Goal: Communication & Community: Answer question/provide support

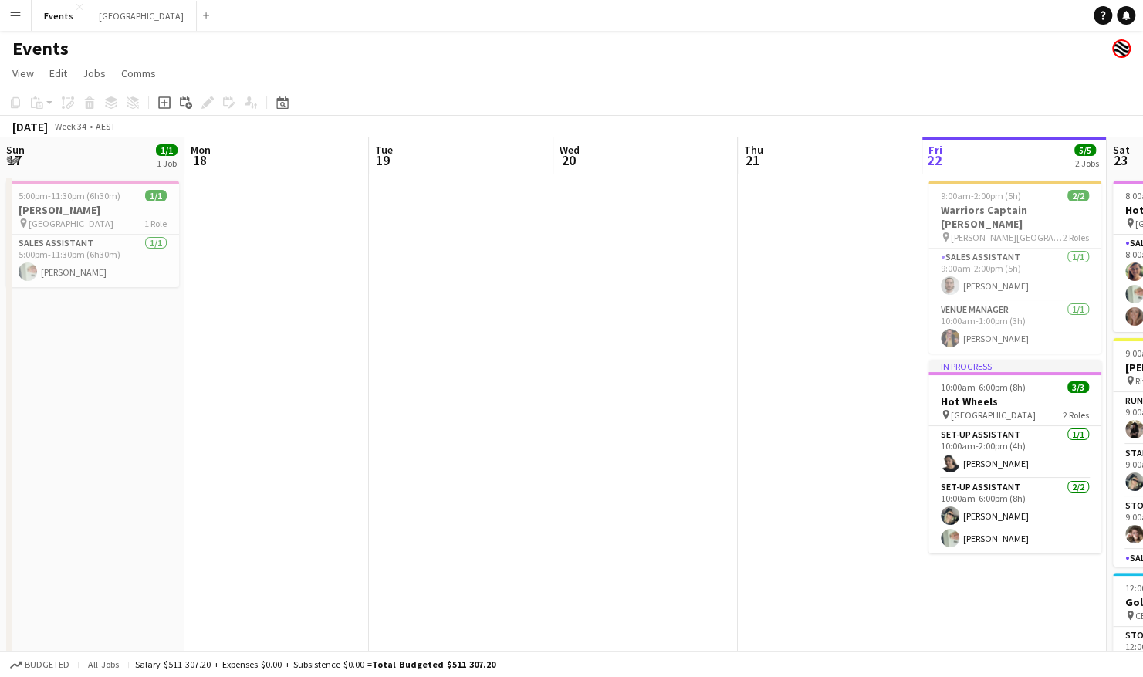
scroll to position [0, 549]
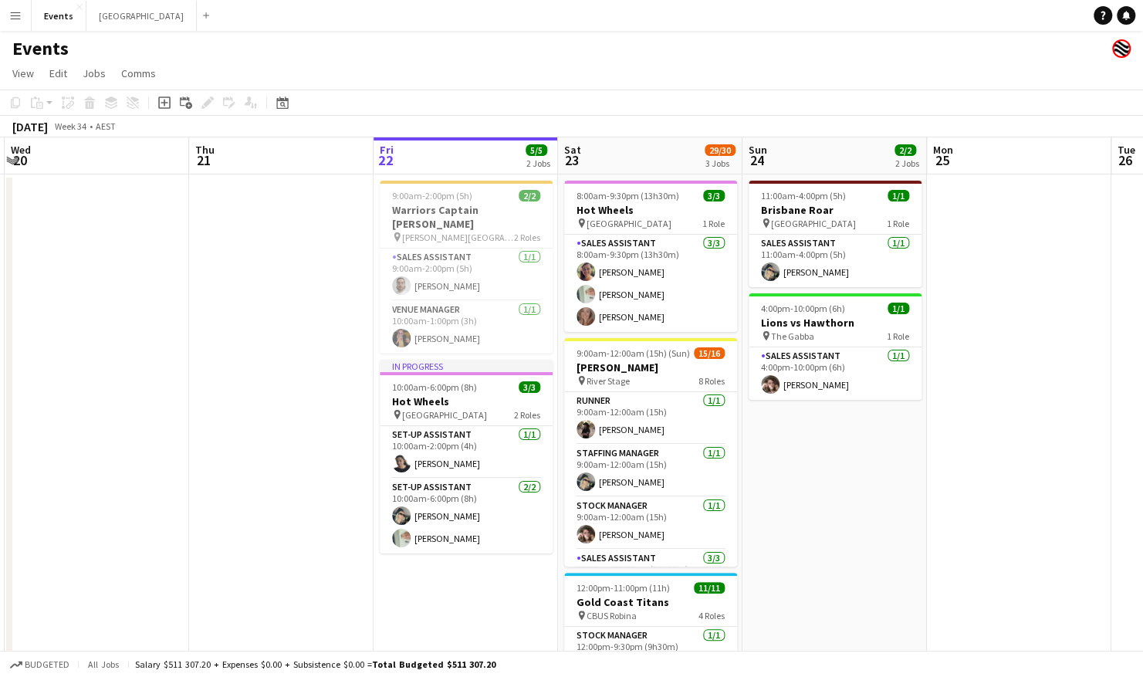
click at [1096, 248] on app-date-cell at bounding box center [1019, 503] width 184 height 659
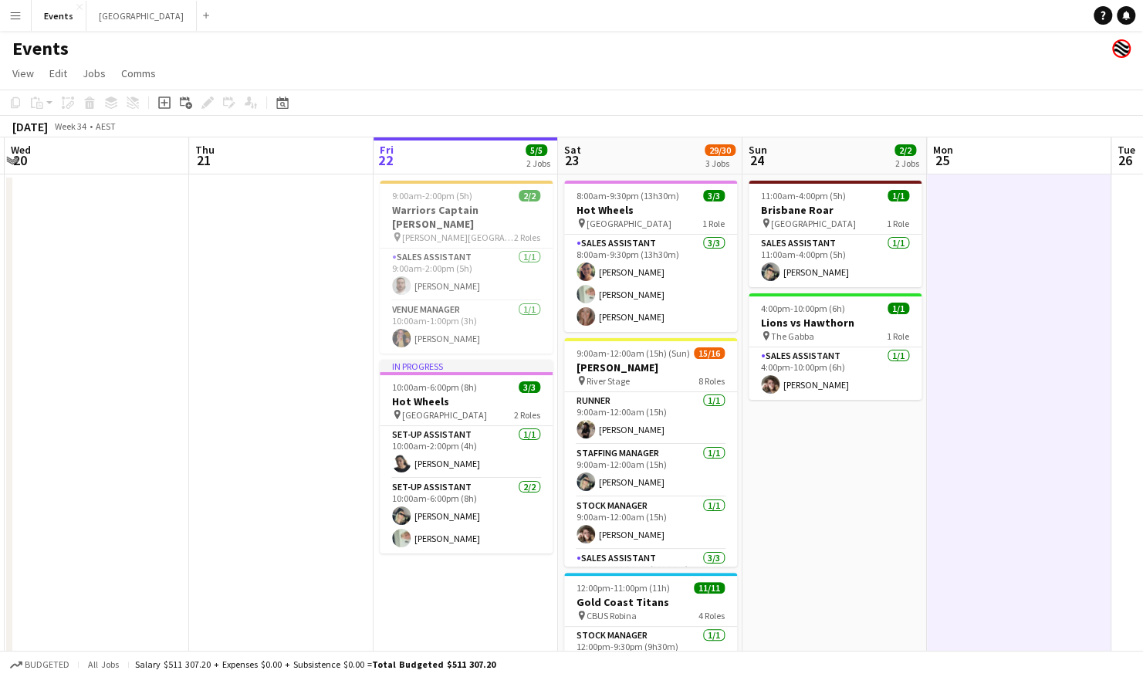
scroll to position [108, 0]
click at [756, 500] on app-date-cell "11:00am-4:00pm (5h) 1/1 Brisbane Roar pin [GEOGRAPHIC_DATA] 1 Role Sales Assist…" at bounding box center [835, 503] width 184 height 659
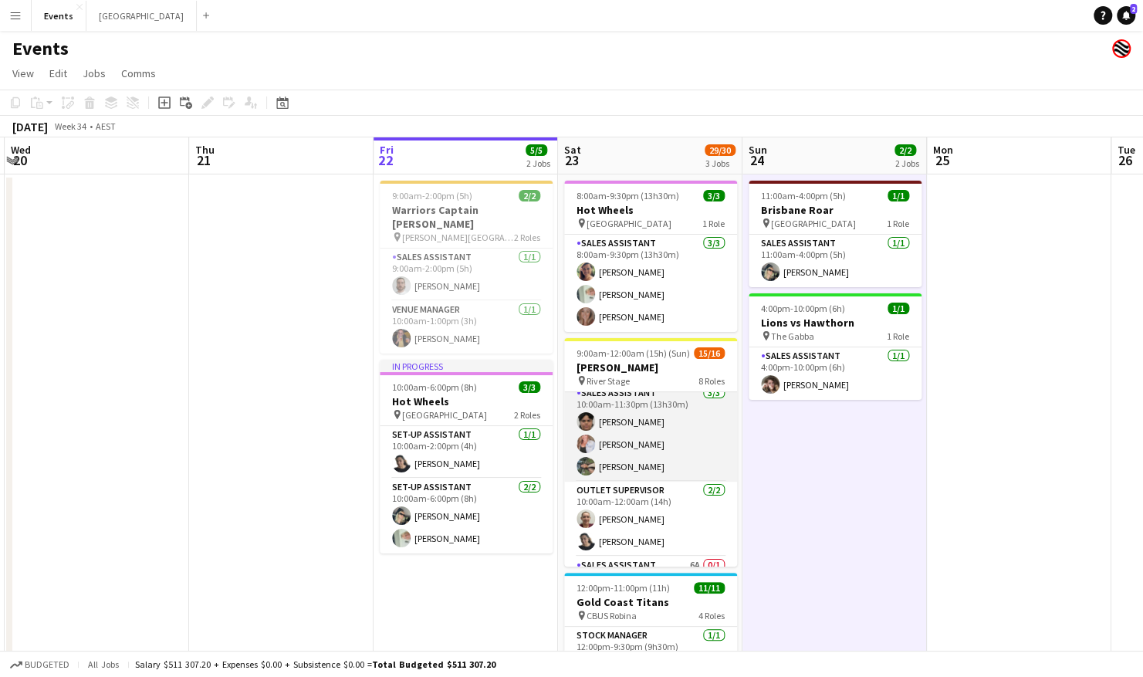
scroll to position [253, 0]
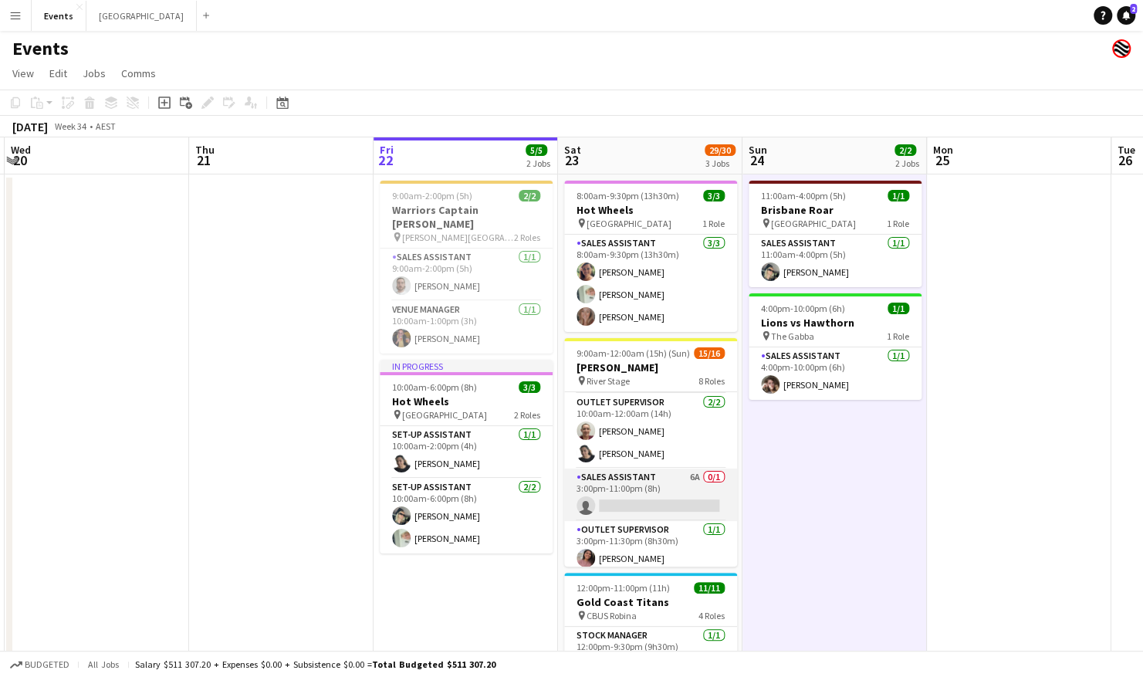
click at [661, 494] on app-card-role "Sales Assistant 6A 0/1 3:00pm-11:00pm (8h) single-neutral-actions" at bounding box center [650, 495] width 173 height 52
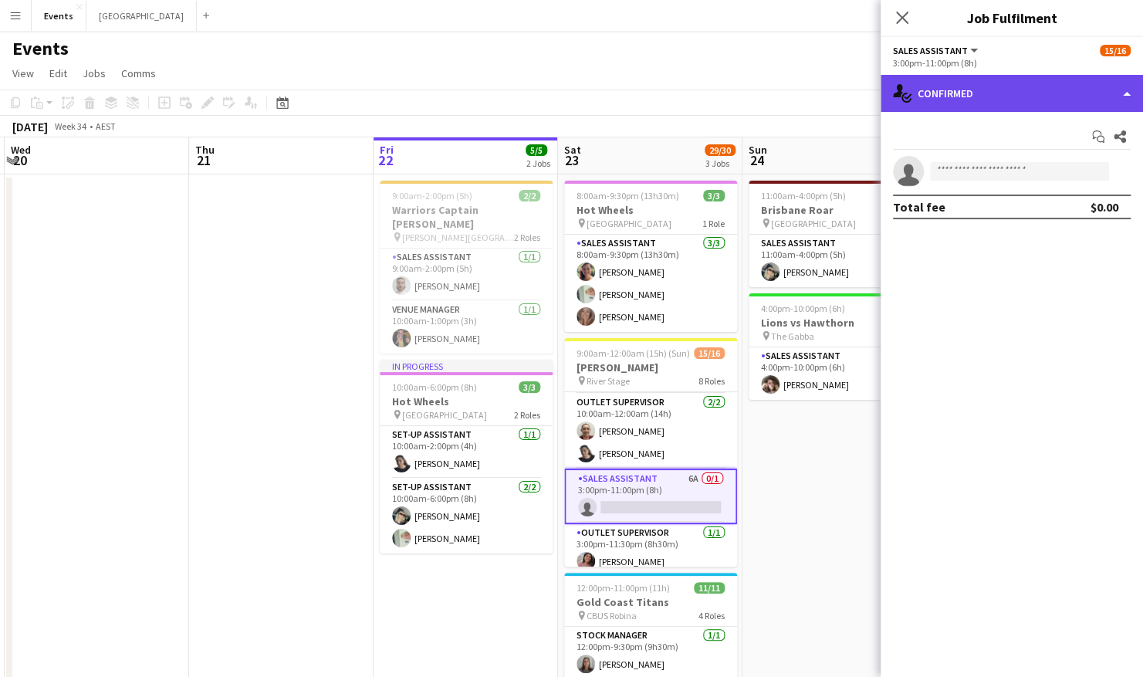
click at [1003, 101] on div "single-neutral-actions-check-2 Confirmed" at bounding box center [1012, 93] width 262 height 37
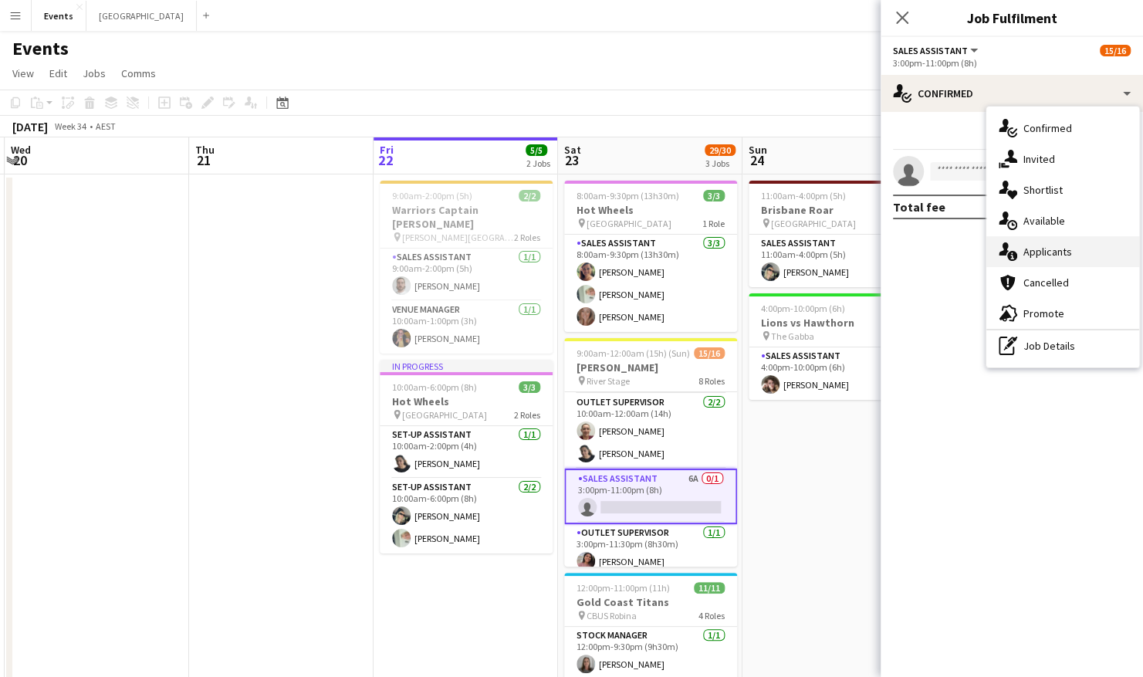
click at [1059, 252] on div "single-neutral-actions-information Applicants" at bounding box center [1062, 251] width 153 height 31
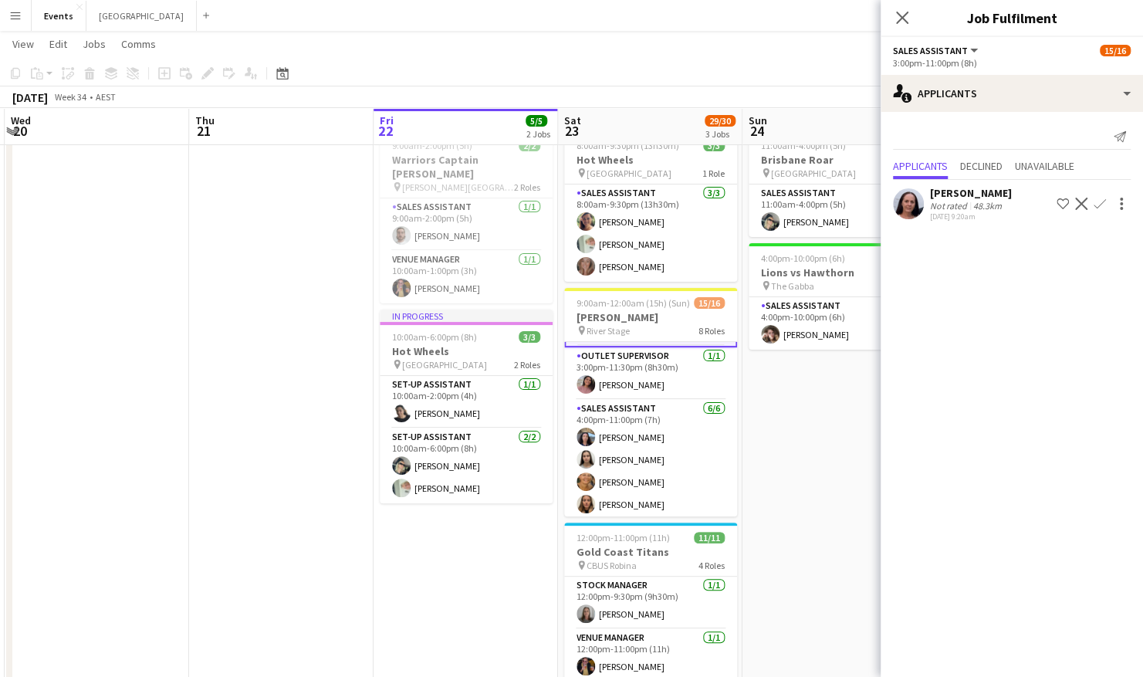
scroll to position [384, 0]
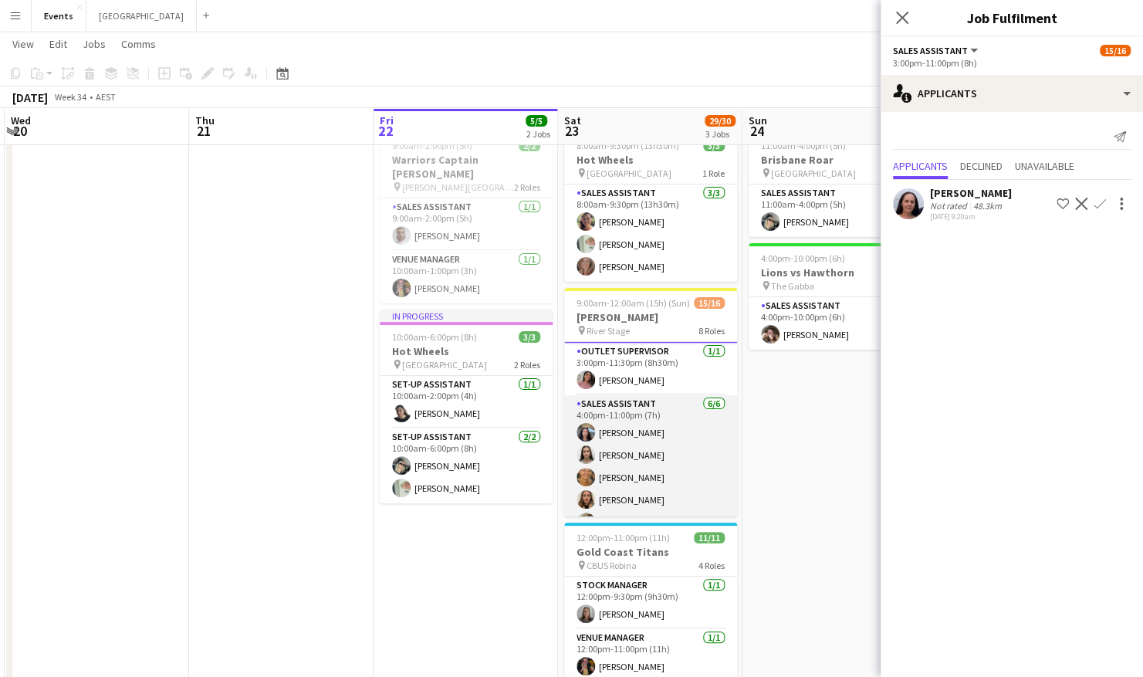
click at [633, 425] on app-card-role "Sales Assistant 6/6 4:00pm-11:00pm (7h) Jesse Meade Jazlyn Pedrina Esther ACKIN…" at bounding box center [650, 477] width 173 height 164
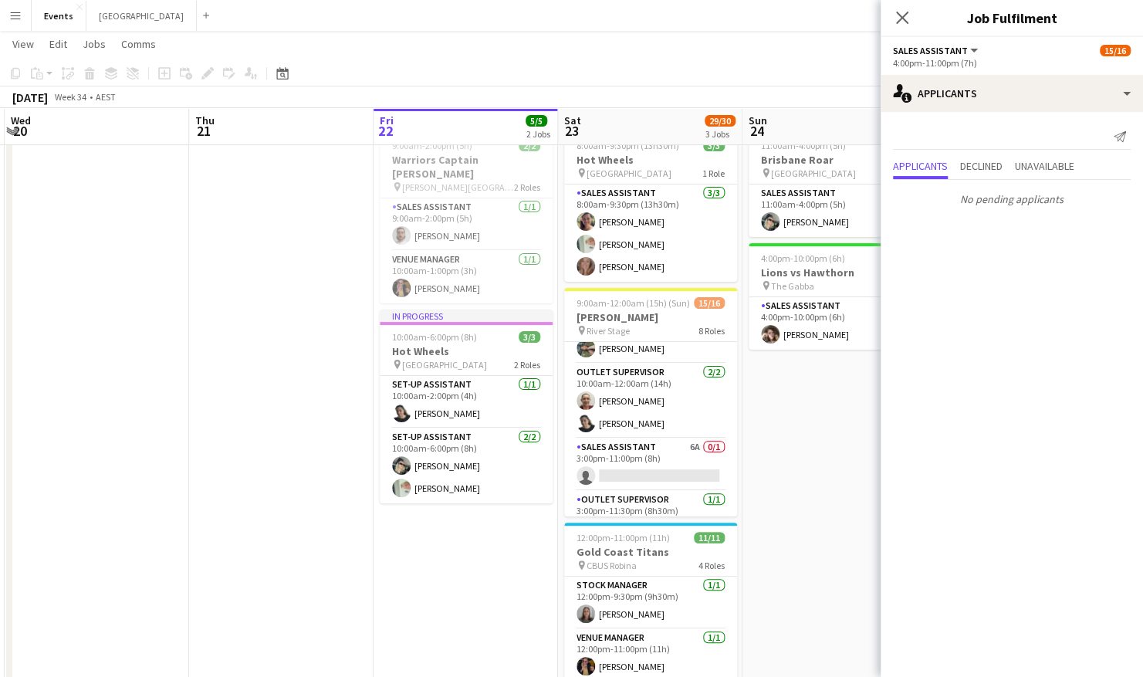
scroll to position [233, 0]
click at [628, 462] on app-card-role "Sales Assistant 6A 0/1 3:00pm-11:00pm (8h) single-neutral-actions" at bounding box center [650, 464] width 173 height 52
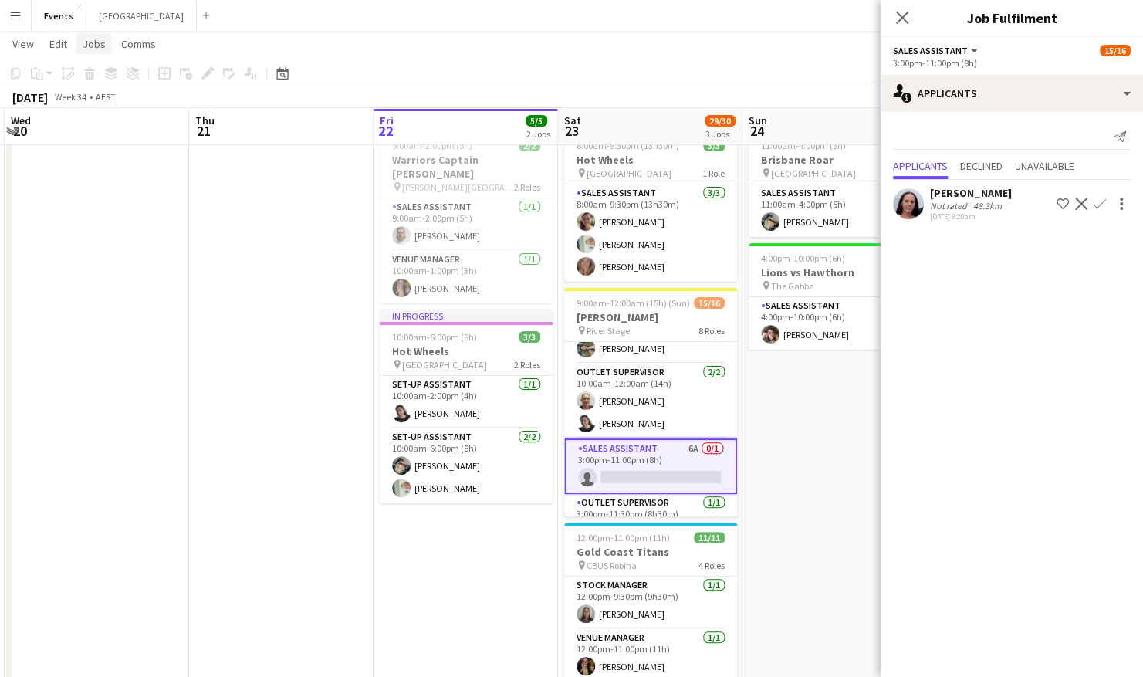
click at [279, 276] on app-date-cell at bounding box center [281, 453] width 184 height 659
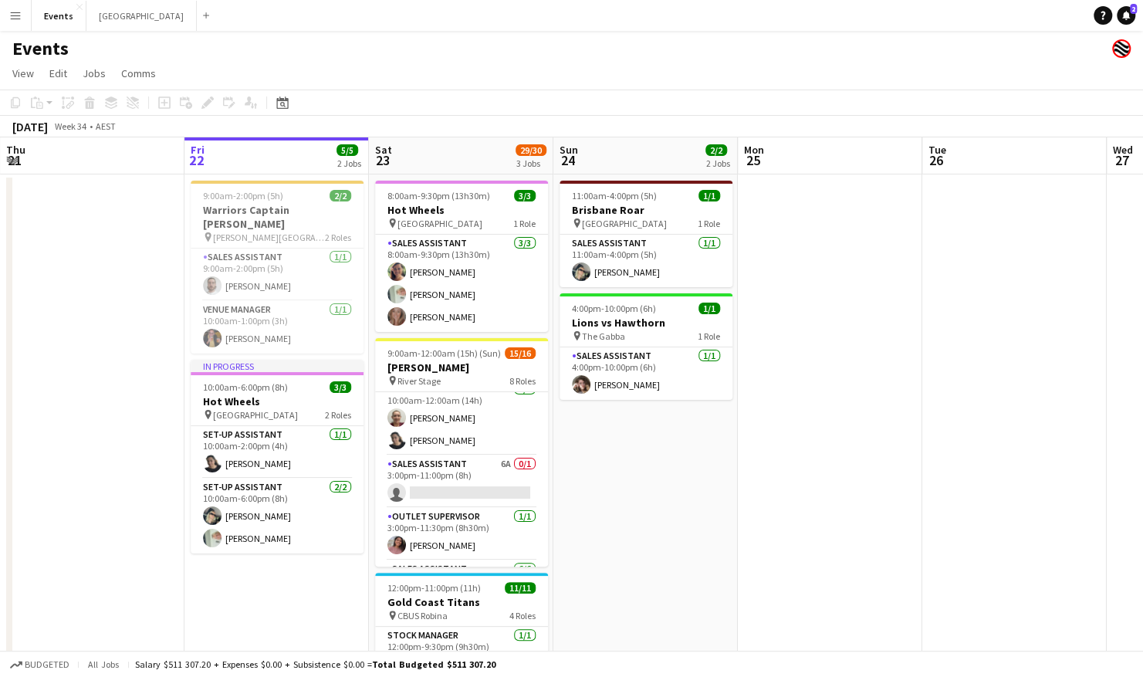
scroll to position [296, 0]
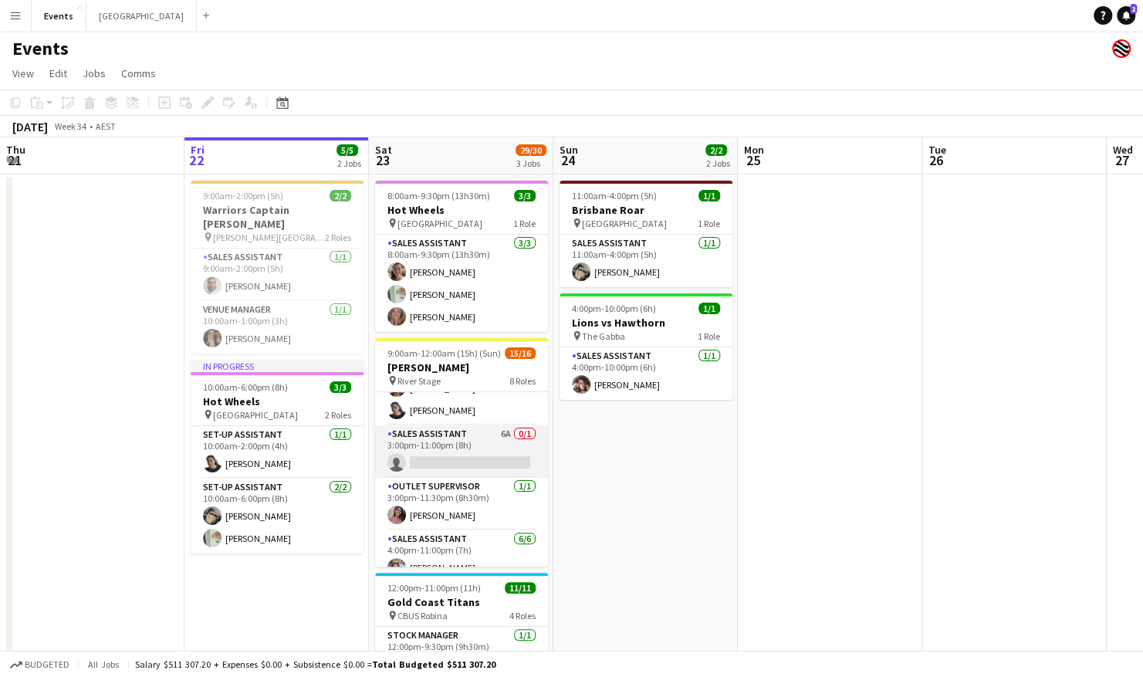
click at [453, 451] on app-card-role "Sales Assistant 6A 0/1 3:00pm-11:00pm (8h) single-neutral-actions" at bounding box center [461, 451] width 173 height 52
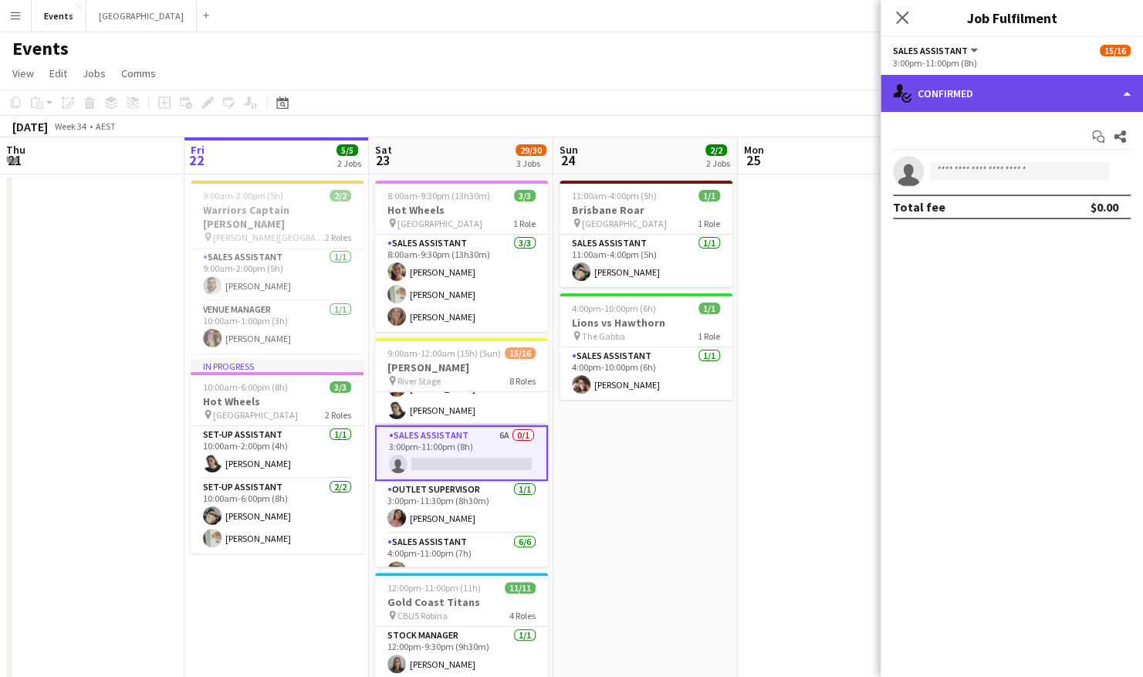
click at [979, 100] on div "single-neutral-actions-check-2 Confirmed" at bounding box center [1012, 93] width 262 height 37
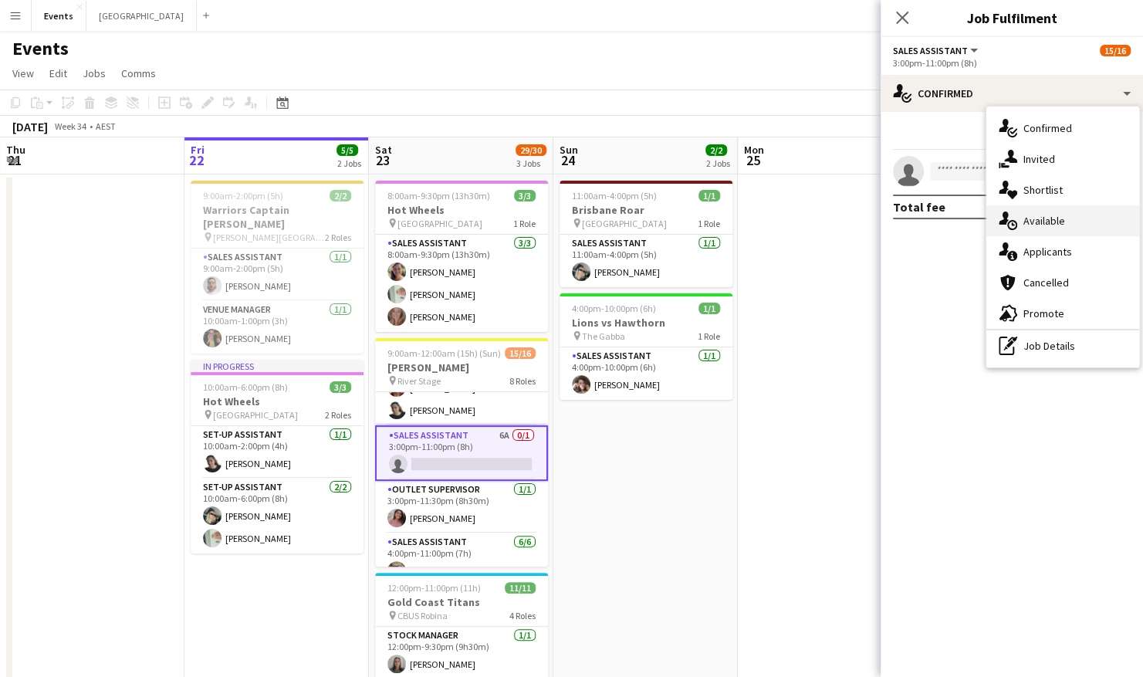
click at [1044, 214] on div "single-neutral-actions-upload Available" at bounding box center [1062, 220] width 153 height 31
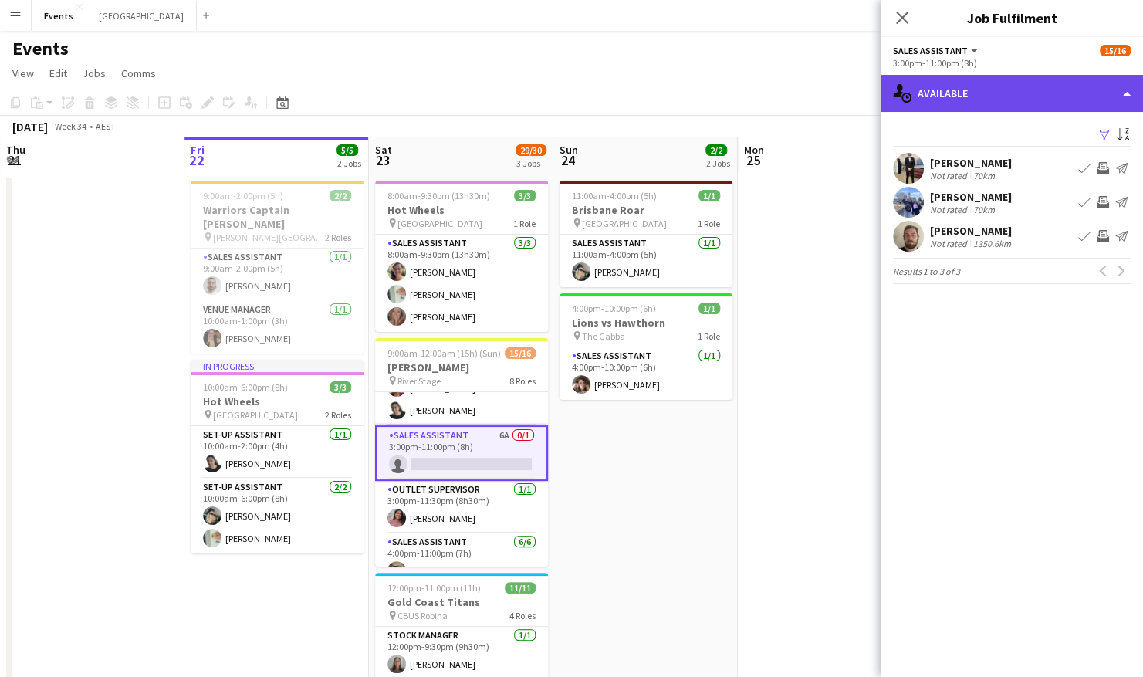
click at [1029, 100] on div "single-neutral-actions-upload Available" at bounding box center [1012, 93] width 262 height 37
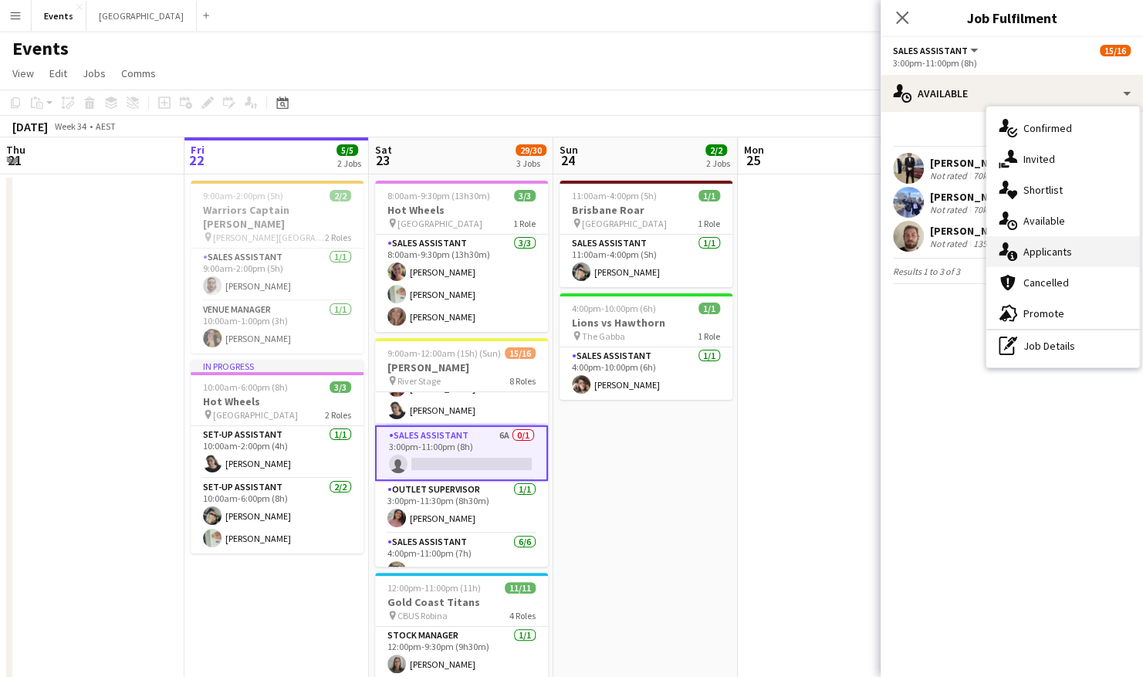
click at [1036, 249] on div "single-neutral-actions-information Applicants" at bounding box center [1062, 251] width 153 height 31
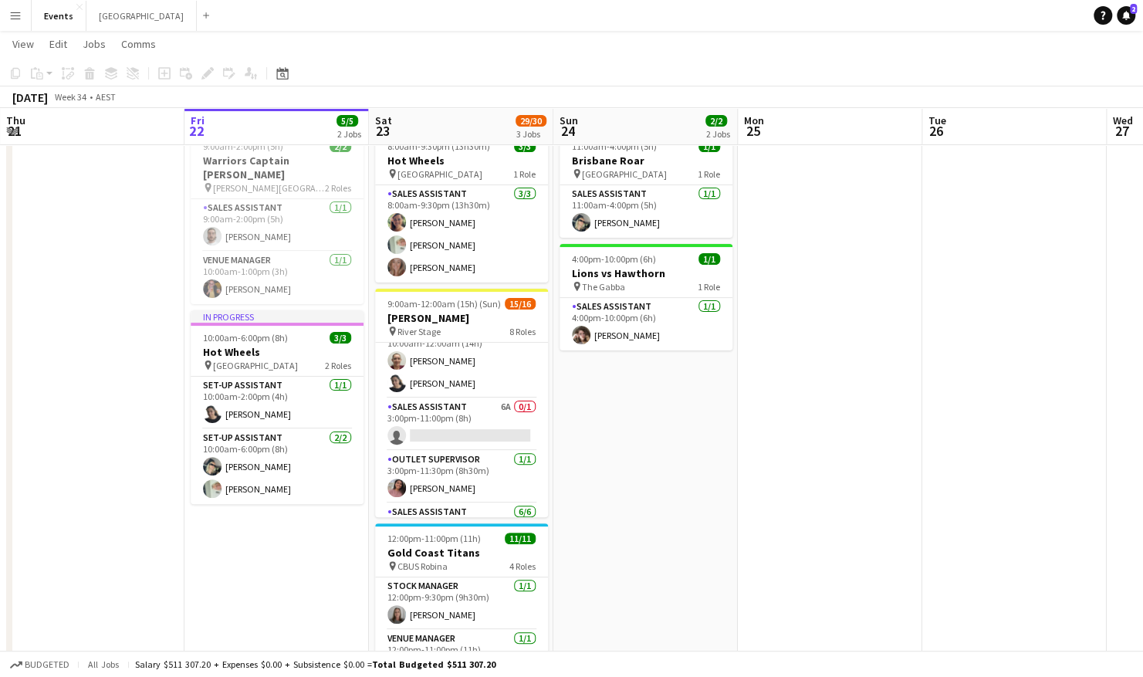
scroll to position [285, 0]
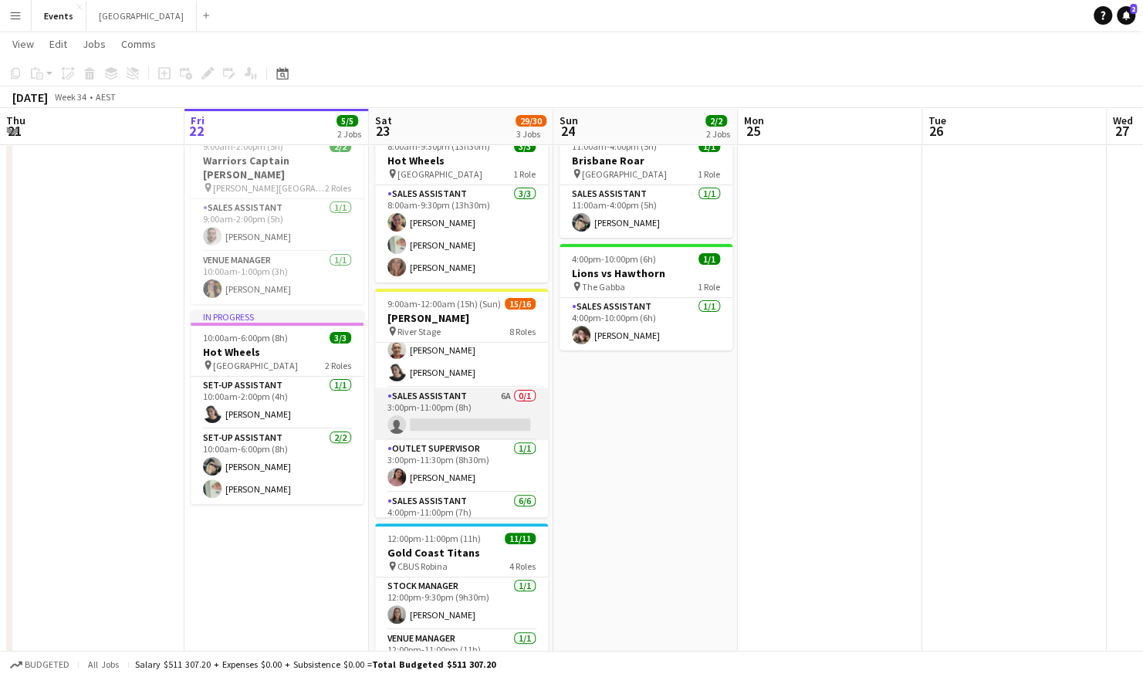
click at [445, 398] on app-card-role "Sales Assistant 6A 0/1 3:00pm-11:00pm (8h) single-neutral-actions" at bounding box center [461, 413] width 173 height 52
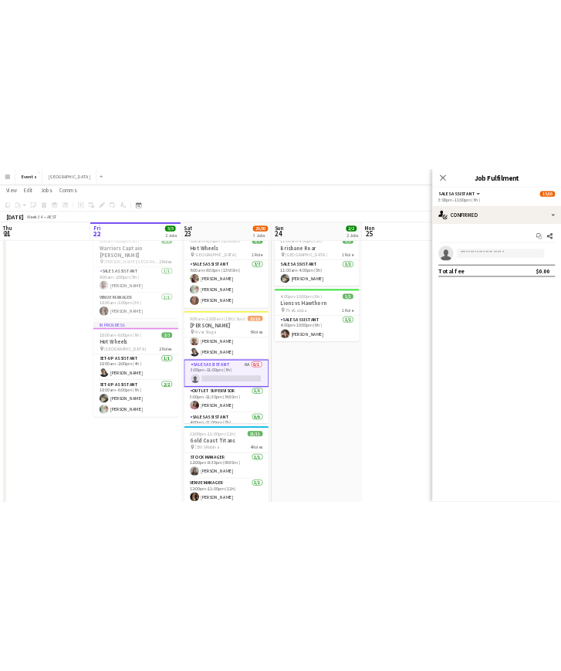
scroll to position [0, 433]
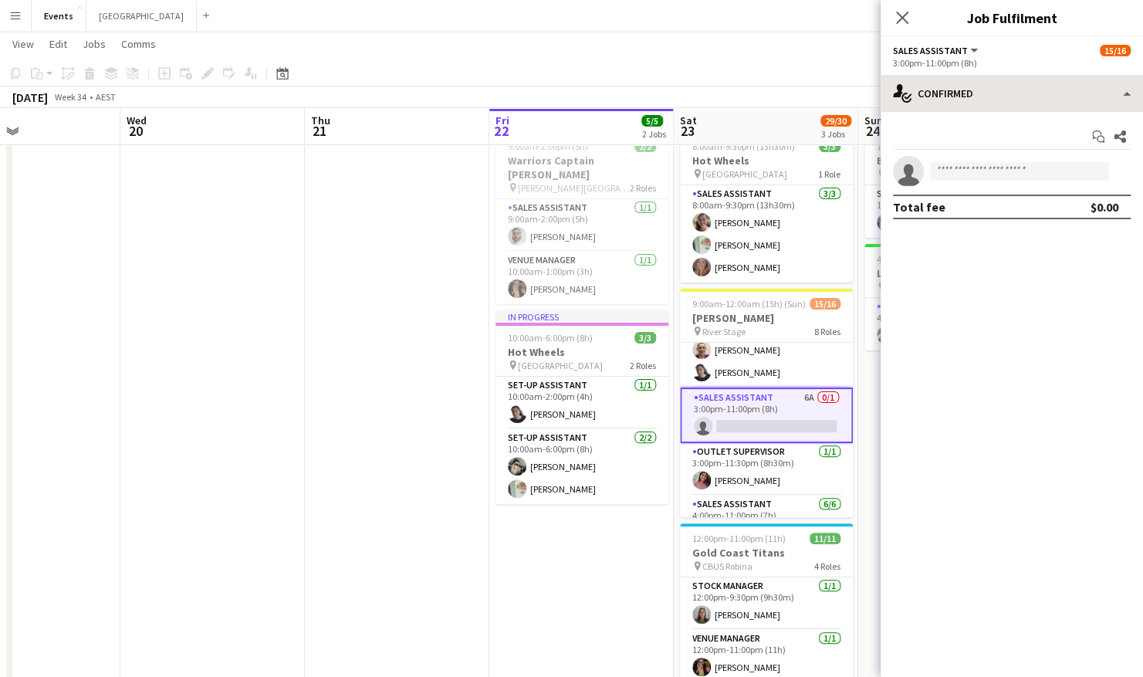
drag, startPoint x: 445, startPoint y: 398, endPoint x: 946, endPoint y: 103, distance: 581.3
click at [946, 103] on body "Menu Boards Boards Boards All jobs Status Workforce Workforce My Workforce Recr…" at bounding box center [571, 381] width 1143 height 858
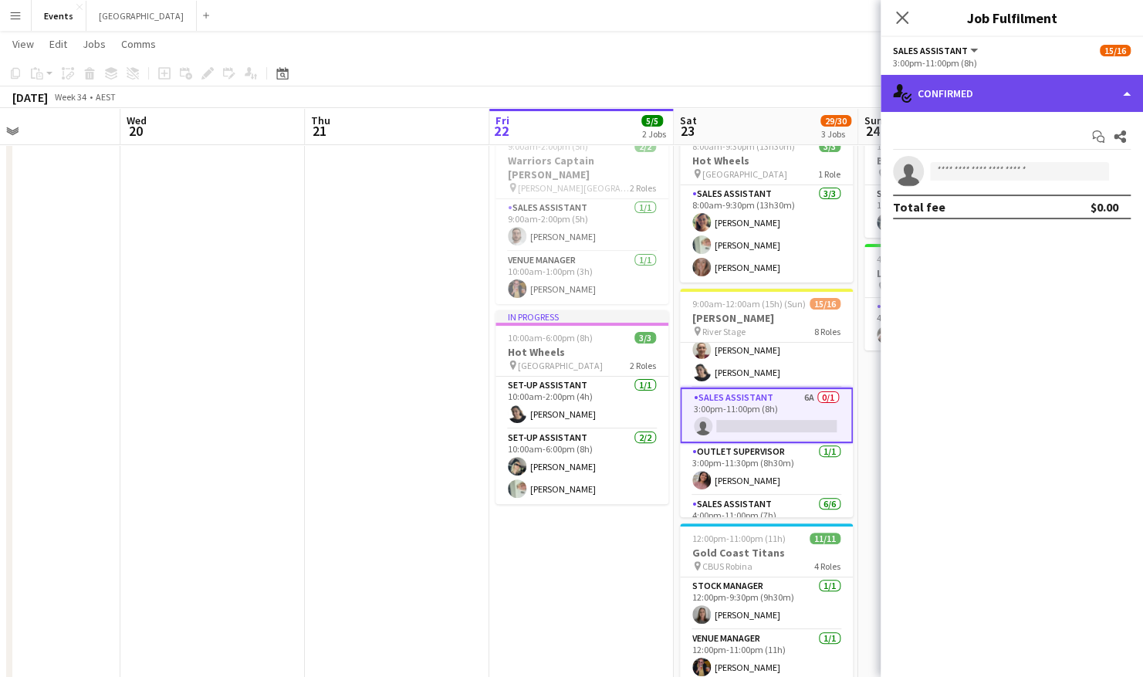
click at [946, 103] on div "single-neutral-actions-check-2 Confirmed" at bounding box center [1012, 93] width 262 height 37
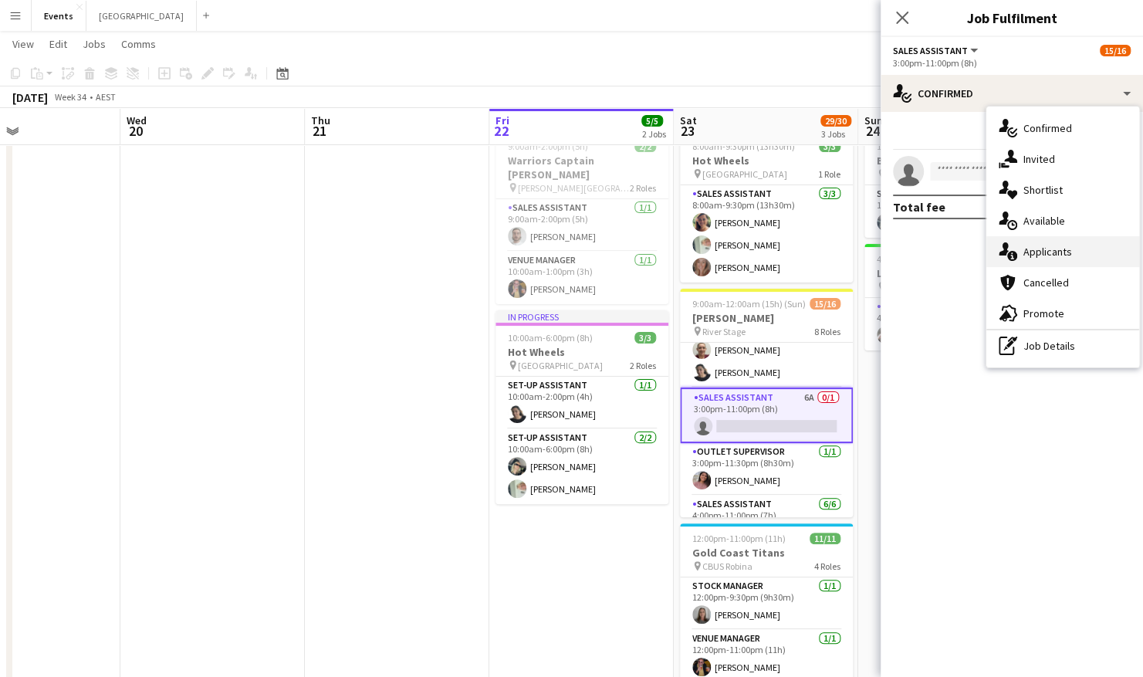
click at [1050, 253] on div "single-neutral-actions-information Applicants" at bounding box center [1062, 251] width 153 height 31
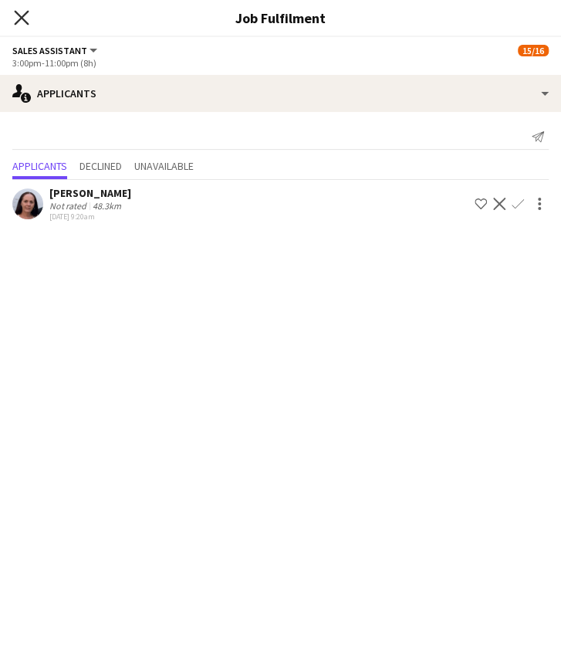
click at [25, 21] on icon at bounding box center [21, 17] width 15 height 15
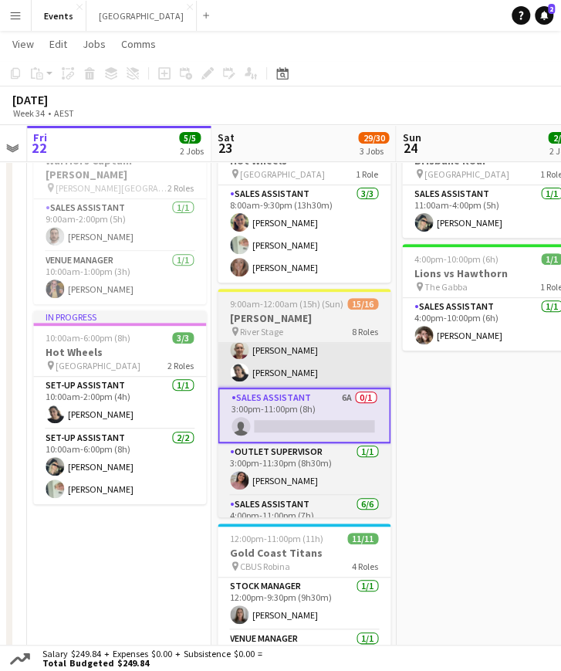
scroll to position [0, 527]
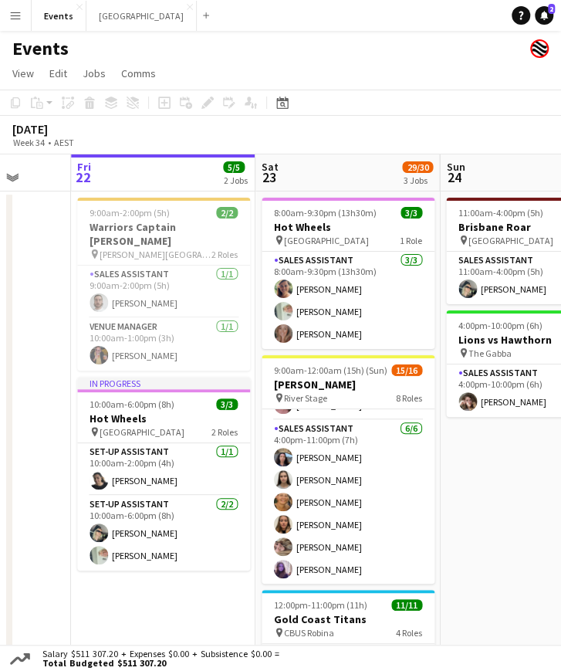
scroll to position [2, 0]
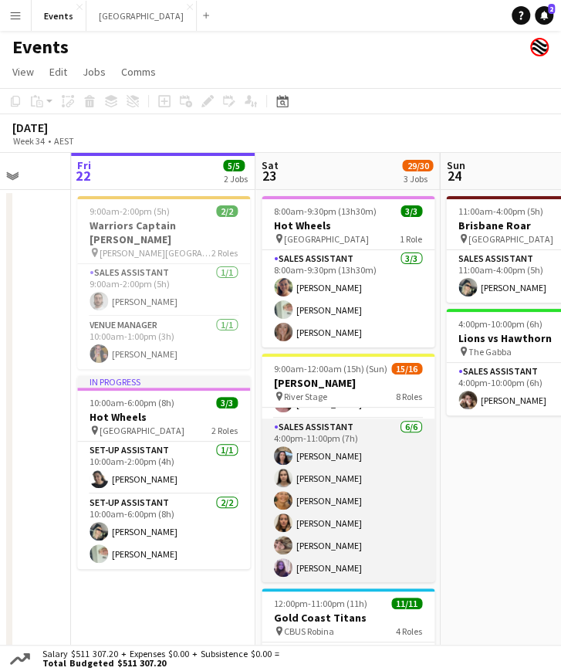
click at [320, 436] on app-card-role "Sales Assistant [DATE] 4:00pm-11:00pm (7h) [PERSON_NAME] [PERSON_NAME] [PERSON_…" at bounding box center [348, 500] width 173 height 164
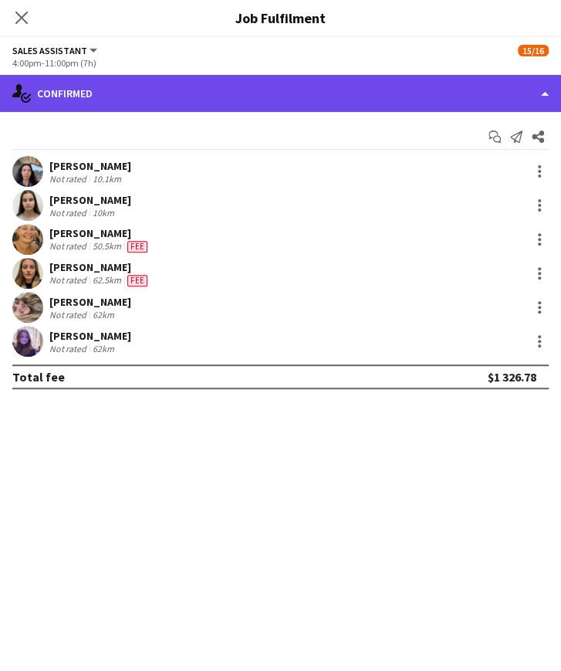
click at [318, 95] on div "single-neutral-actions-check-2 Confirmed" at bounding box center [280, 93] width 561 height 37
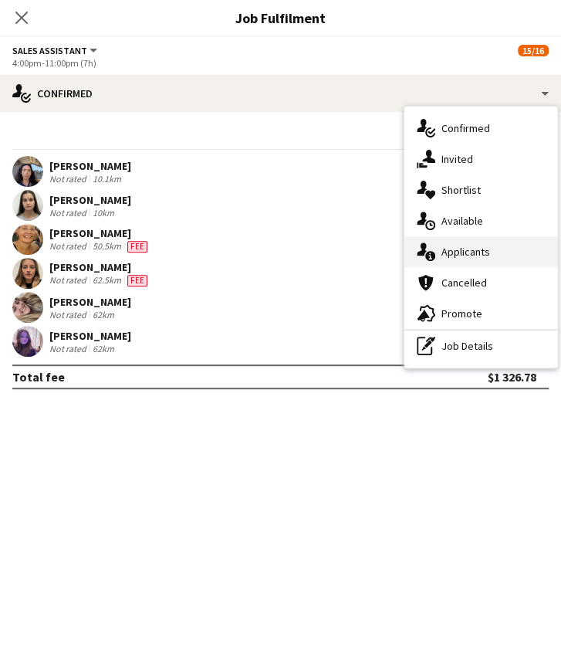
click at [440, 246] on div "single-neutral-actions-information Applicants" at bounding box center [480, 251] width 153 height 31
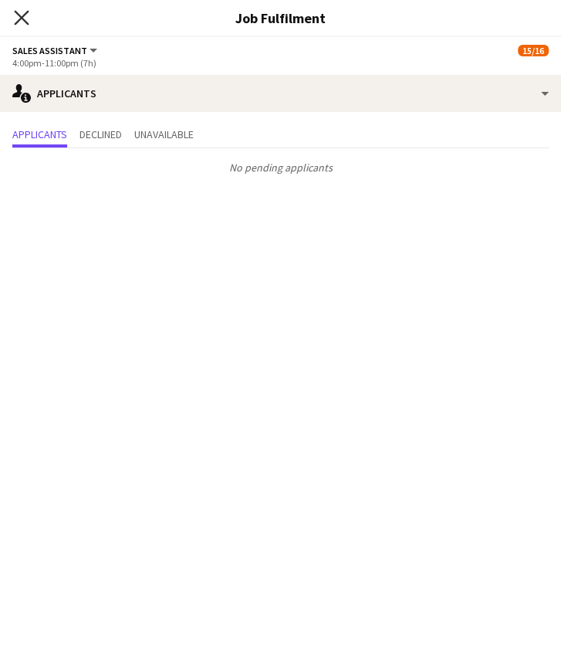
click at [21, 21] on icon "Close pop-in" at bounding box center [21, 17] width 15 height 15
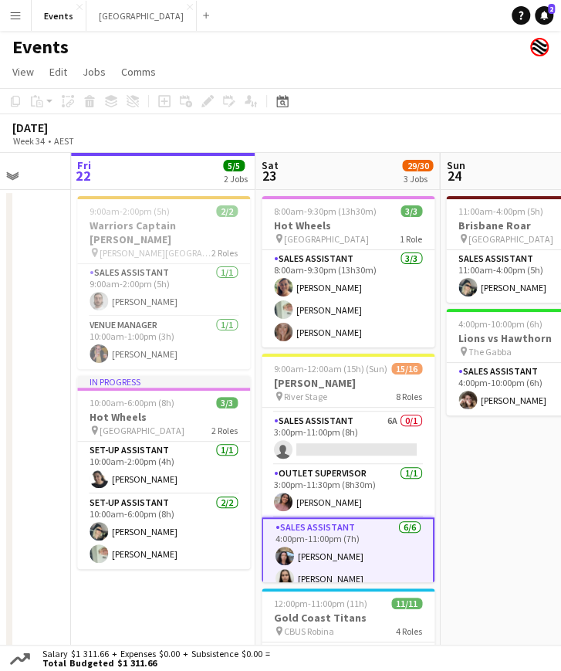
scroll to position [317, 0]
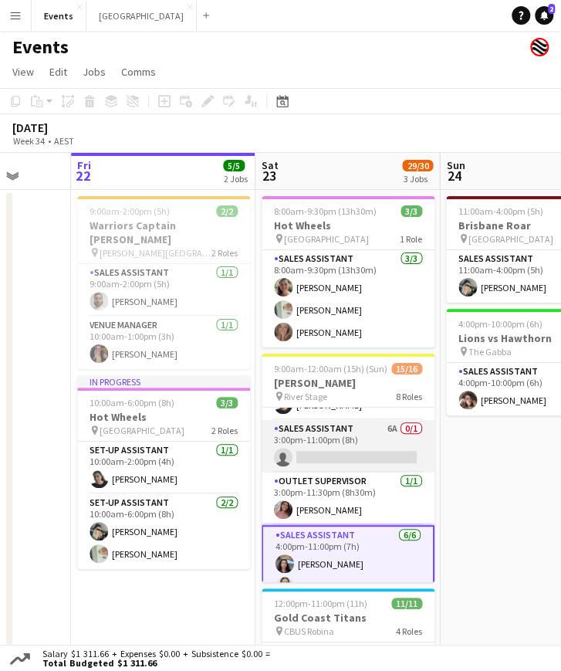
click at [322, 431] on app-card-role "Sales Assistant 6A 0/1 3:00pm-11:00pm (8h) single-neutral-actions" at bounding box center [348, 446] width 173 height 52
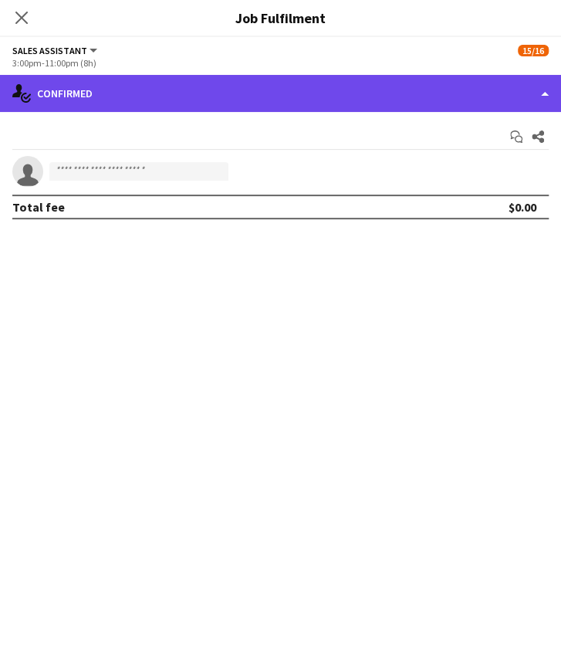
click at [284, 85] on div "single-neutral-actions-check-2 Confirmed" at bounding box center [280, 93] width 561 height 37
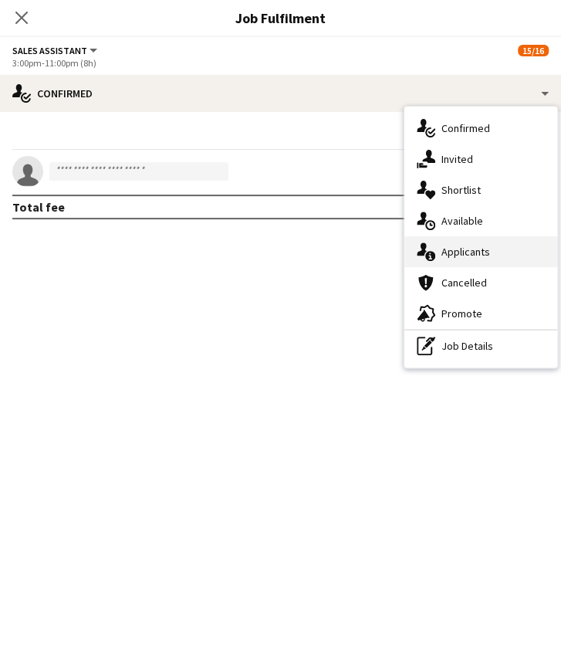
click at [487, 241] on div "single-neutral-actions-information Applicants" at bounding box center [480, 251] width 153 height 31
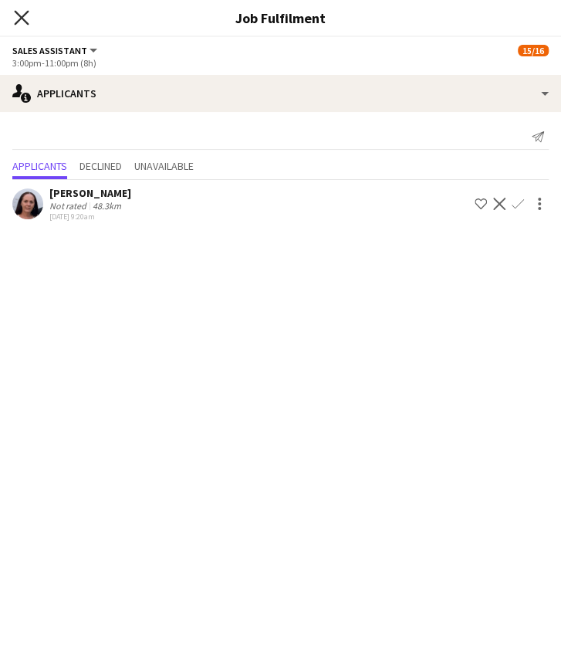
click at [23, 24] on icon "Close pop-in" at bounding box center [21, 17] width 15 height 15
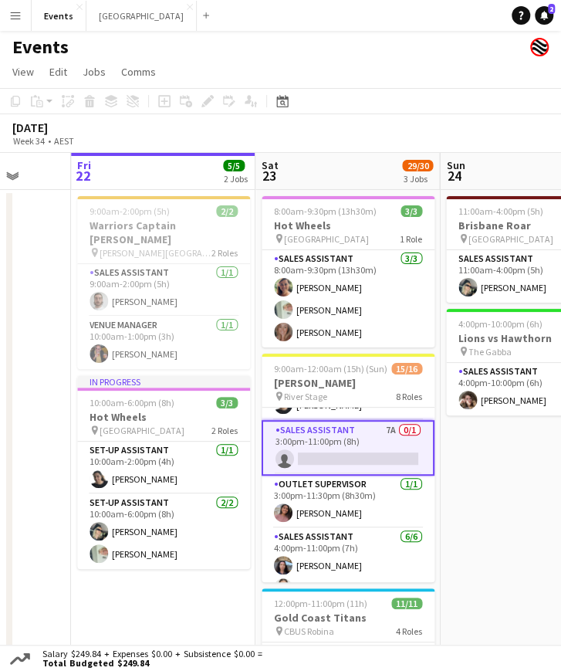
click at [371, 436] on app-card-role "Sales Assistant 7A 0/1 3:00pm-11:00pm (8h) single-neutral-actions" at bounding box center [348, 448] width 173 height 56
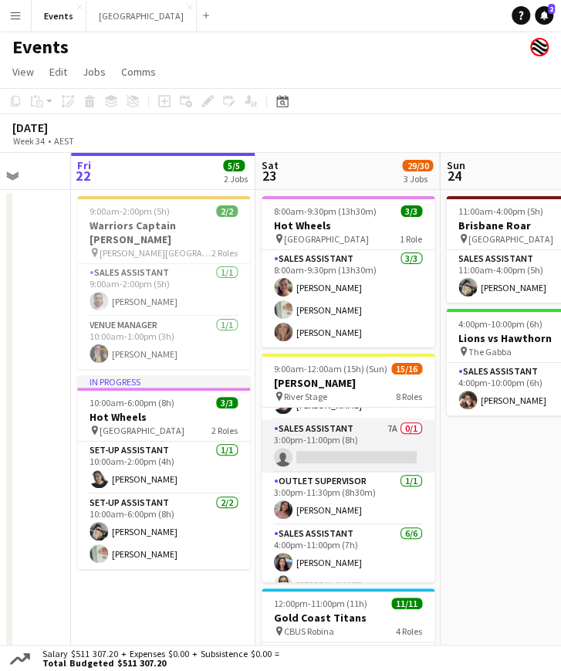
click at [378, 421] on app-card-role "Sales Assistant 7A 0/1 3:00pm-11:00pm (8h) single-neutral-actions" at bounding box center [348, 446] width 173 height 52
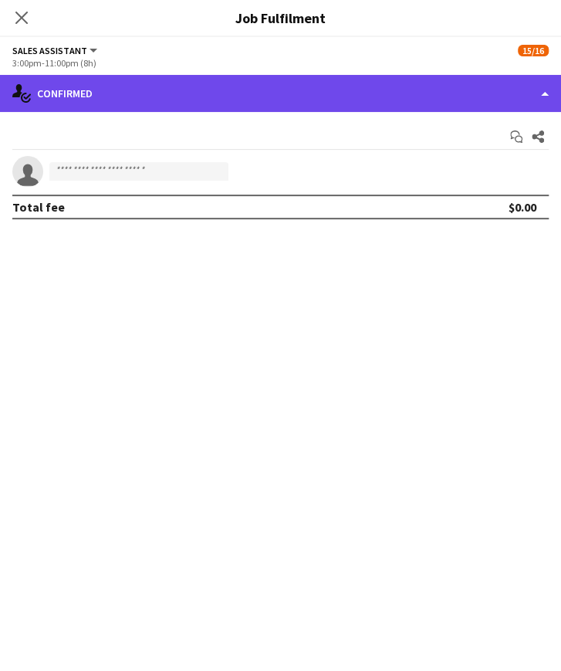
click at [191, 101] on div "single-neutral-actions-check-2 Confirmed" at bounding box center [280, 93] width 561 height 37
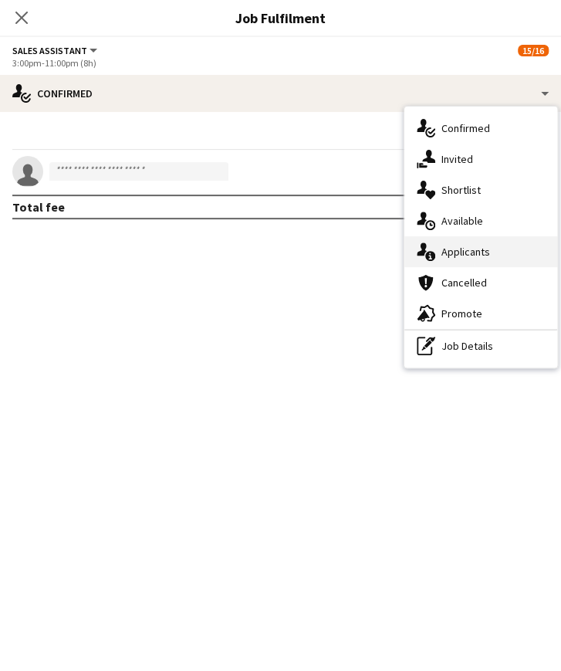
click at [443, 250] on div "single-neutral-actions-information Applicants" at bounding box center [480, 251] width 153 height 31
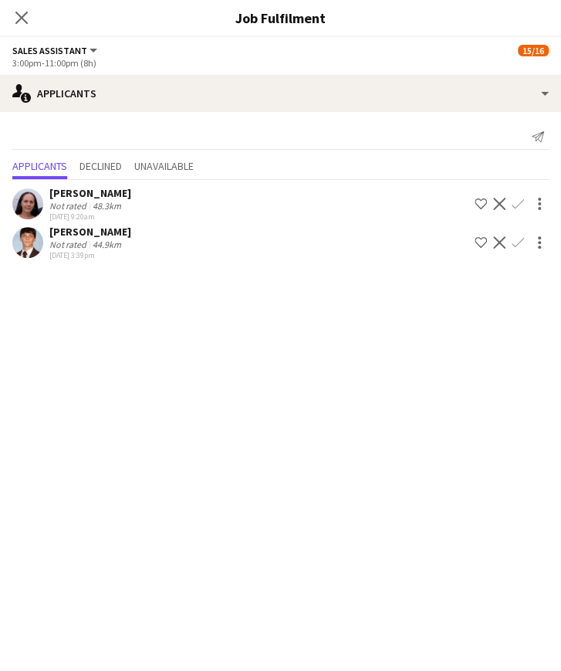
click at [518, 243] on app-icon "Confirm" at bounding box center [518, 242] width 12 height 12
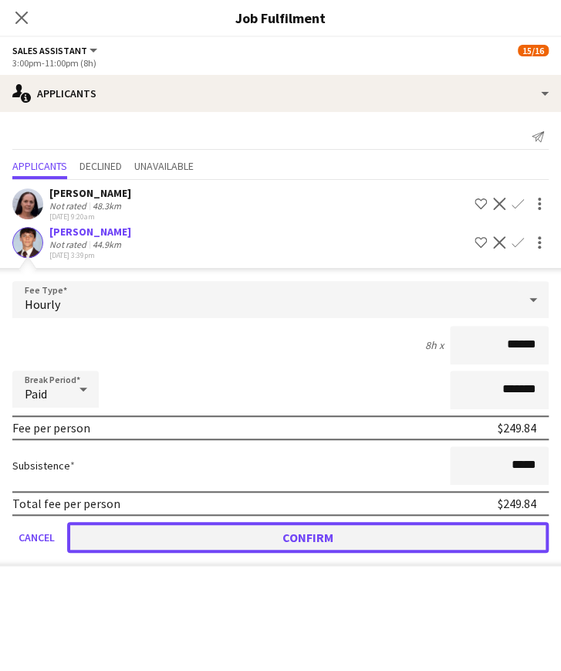
click at [247, 536] on button "Confirm" at bounding box center [308, 537] width 482 height 31
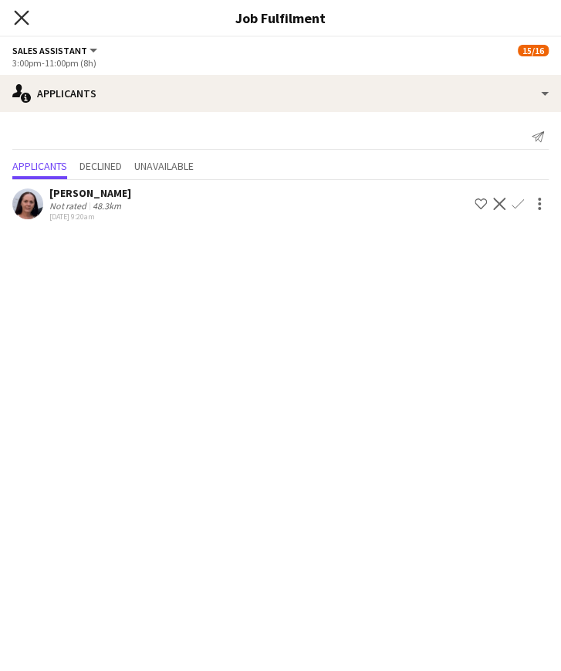
click at [22, 23] on icon "Close pop-in" at bounding box center [21, 17] width 15 height 15
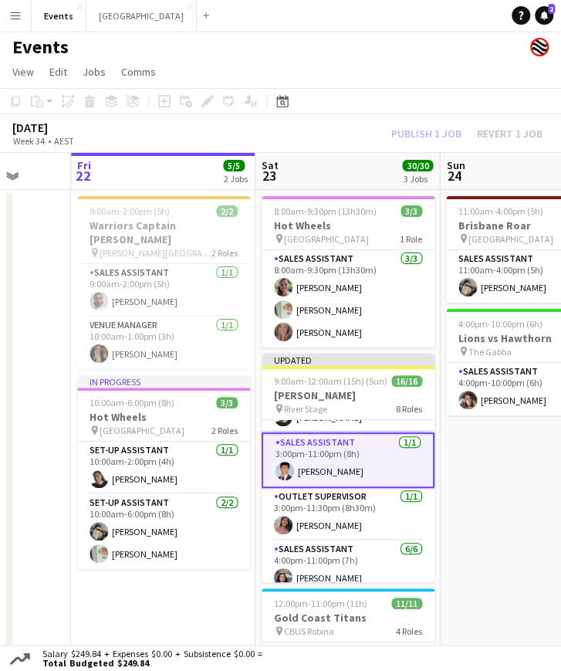
click at [315, 455] on app-card-role "Sales Assistant 1/1 3:00pm-11:00pm (8h) Angus Goves" at bounding box center [348, 460] width 173 height 56
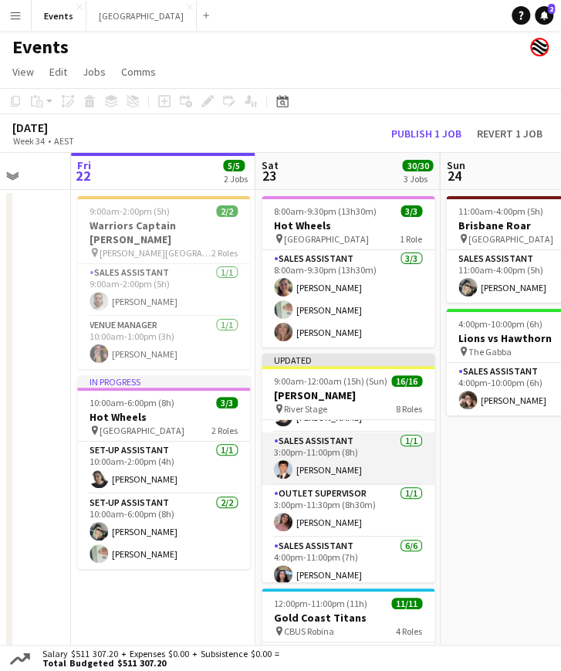
click at [314, 457] on app-card-role "Sales Assistant 1/1 3:00pm-11:00pm (8h) Angus Goves" at bounding box center [348, 458] width 173 height 52
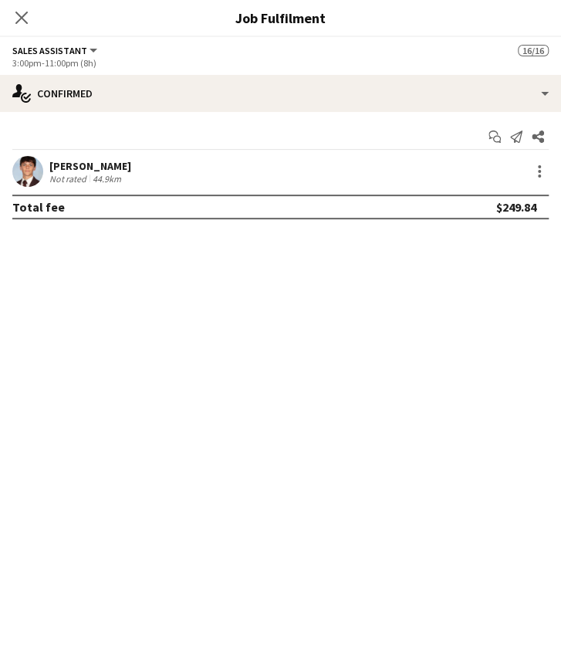
click at [32, 181] on app-user-avatar at bounding box center [27, 171] width 31 height 31
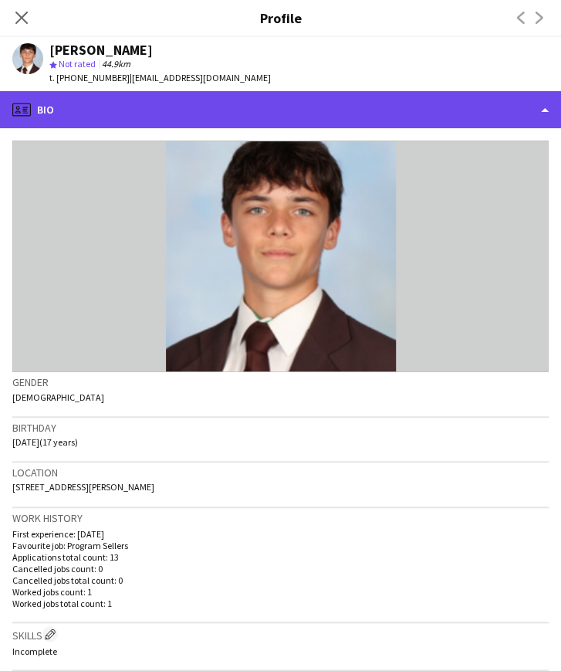
click at [215, 119] on div "profile Bio" at bounding box center [280, 109] width 561 height 37
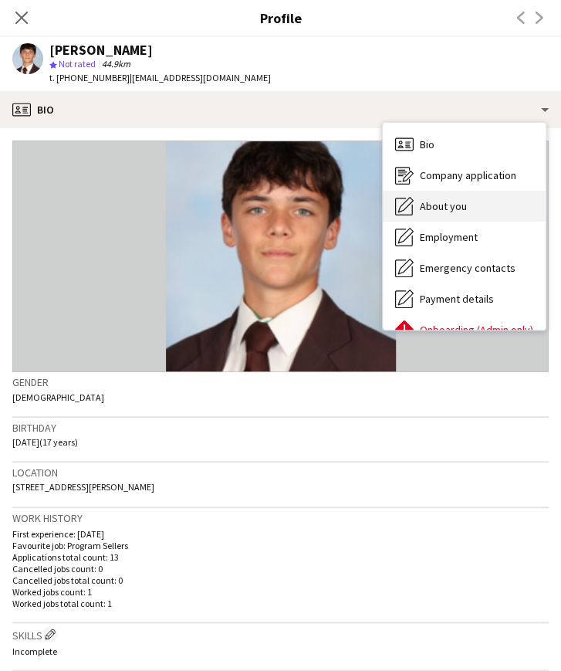
click at [411, 198] on icon "About you" at bounding box center [404, 206] width 19 height 19
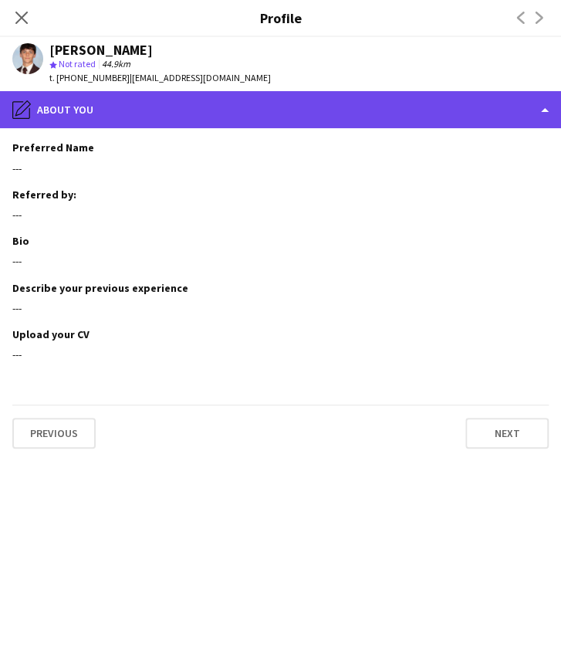
click at [296, 119] on div "pencil4 About you" at bounding box center [280, 109] width 561 height 37
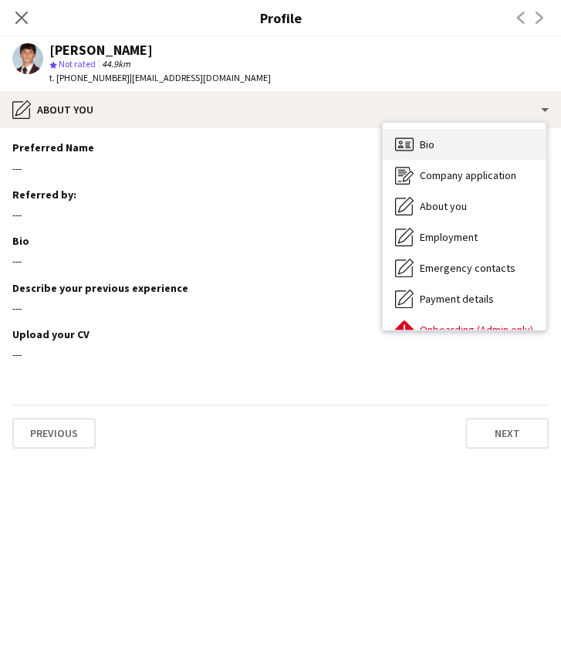
click at [442, 151] on div "Bio Bio" at bounding box center [464, 144] width 163 height 31
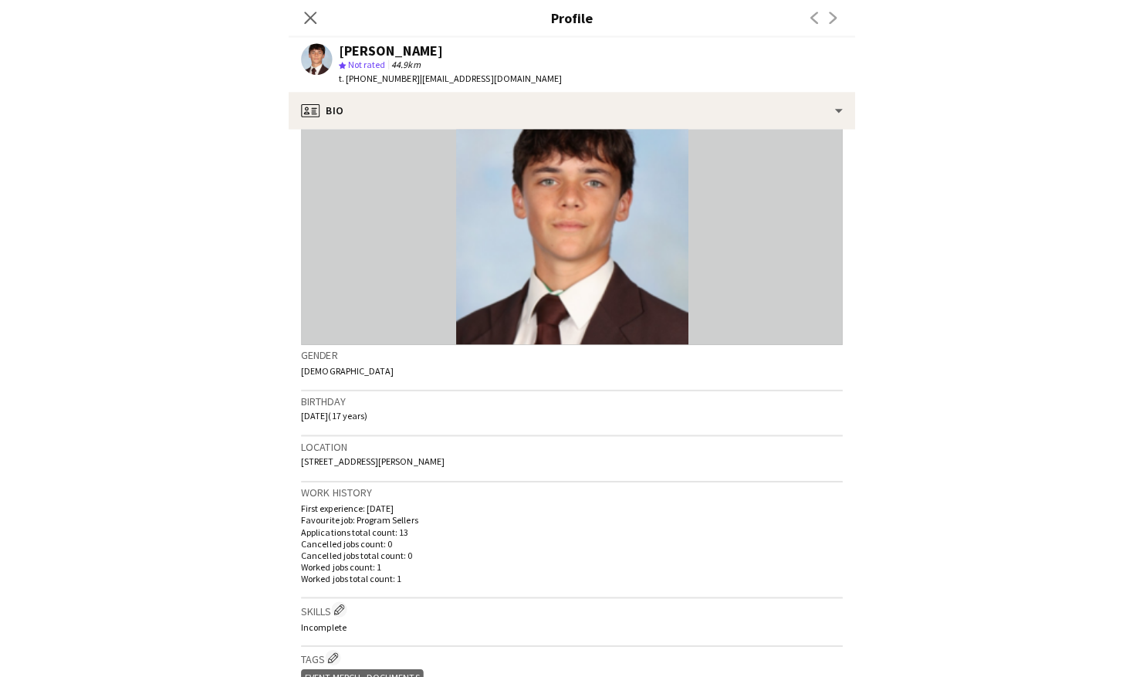
scroll to position [0, 0]
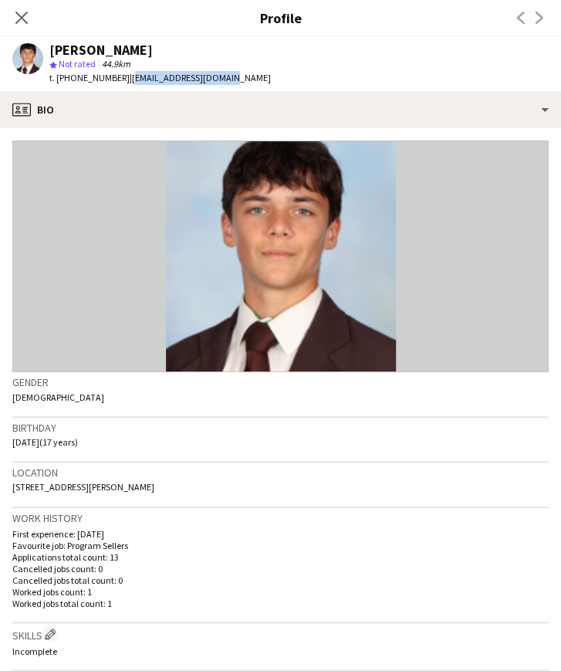
drag, startPoint x: 216, startPoint y: 77, endPoint x: 125, endPoint y: 80, distance: 91.1
click at [130, 80] on span "| angusgoves@icloud.com" at bounding box center [200, 78] width 141 height 12
copy span "ngusgoves@icloud.com"
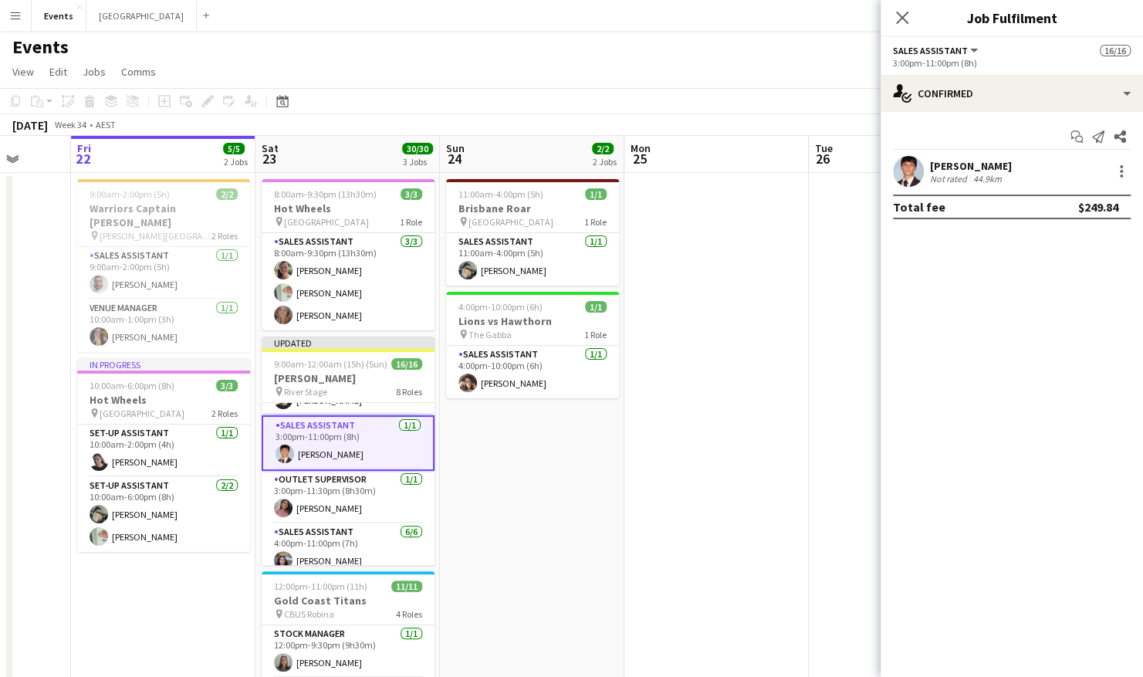
click at [572, 228] on app-date-cell at bounding box center [716, 502] width 184 height 659
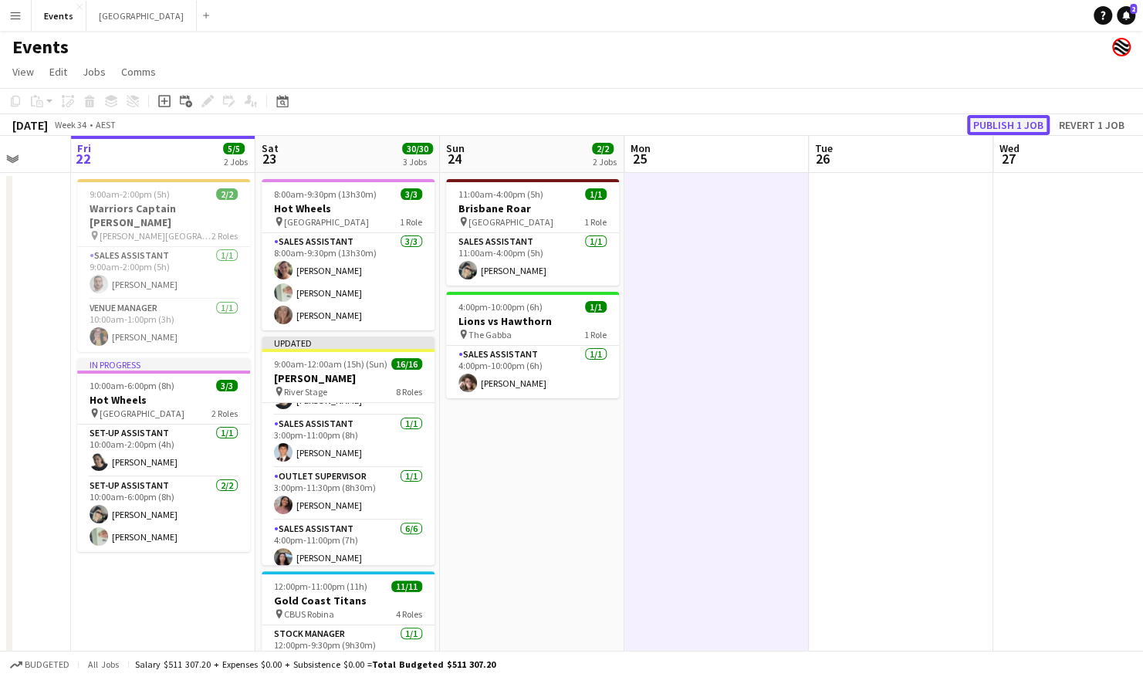
click at [572, 124] on button "Publish 1 job" at bounding box center [1008, 125] width 83 height 20
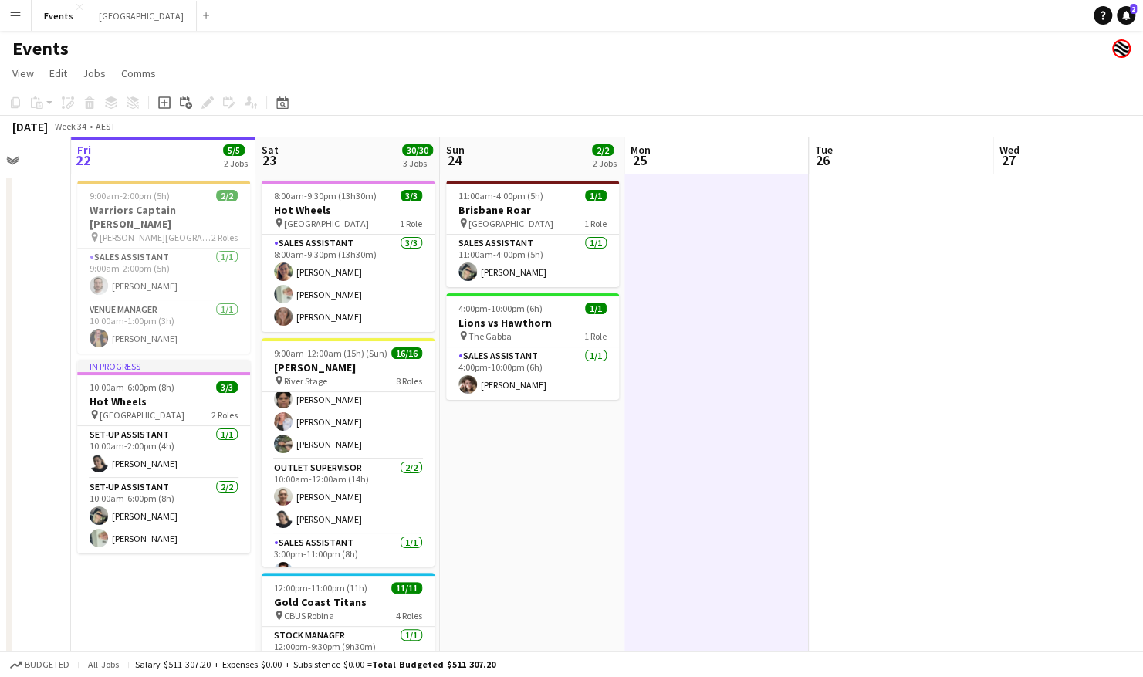
click at [14, 16] on app-icon "Menu" at bounding box center [15, 15] width 12 height 12
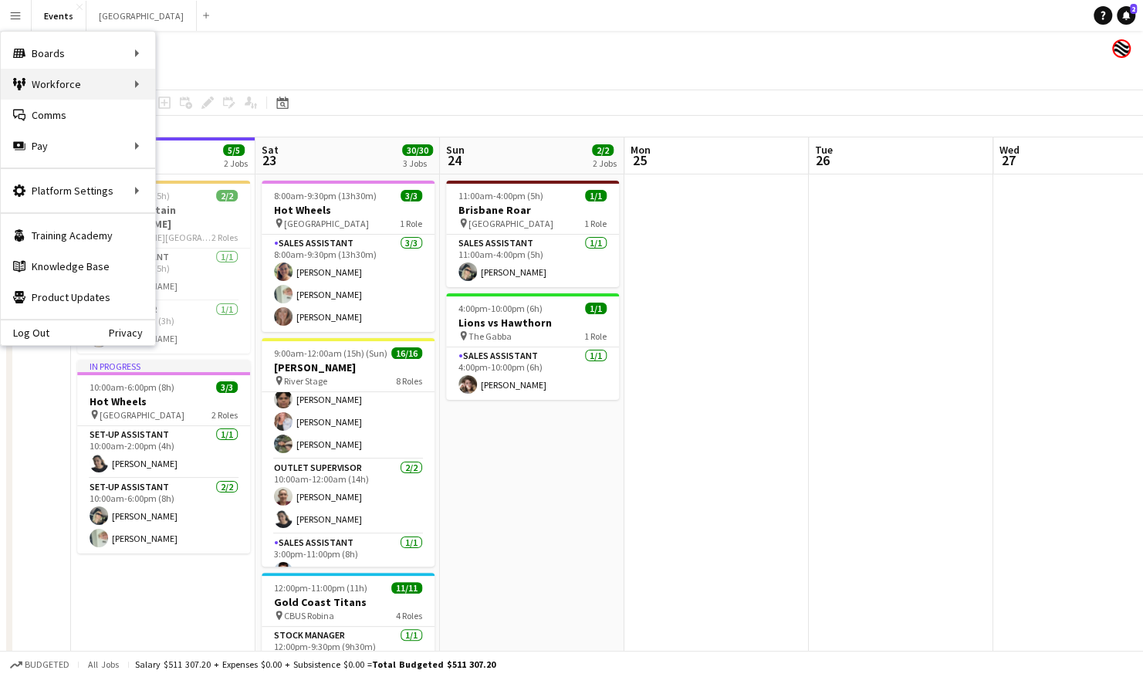
click at [100, 75] on div "Workforce Workforce" at bounding box center [78, 84] width 154 height 31
click at [203, 77] on link "My Workforce" at bounding box center [233, 84] width 154 height 31
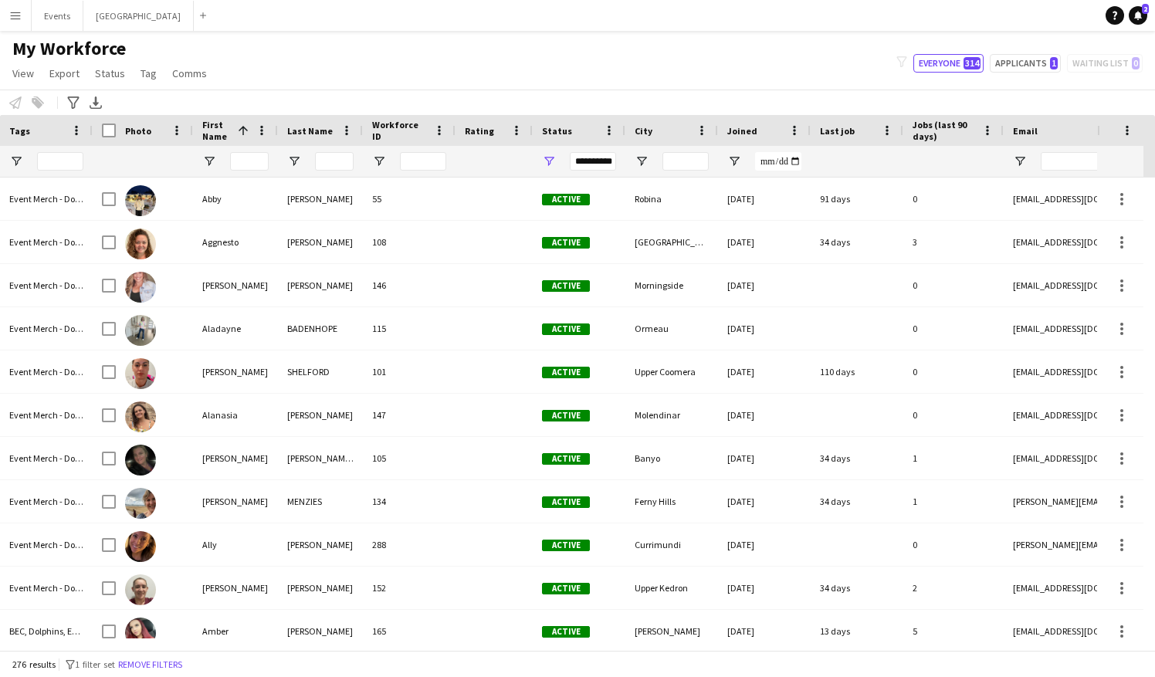
click at [14, 20] on app-icon "Menu" at bounding box center [15, 15] width 12 height 12
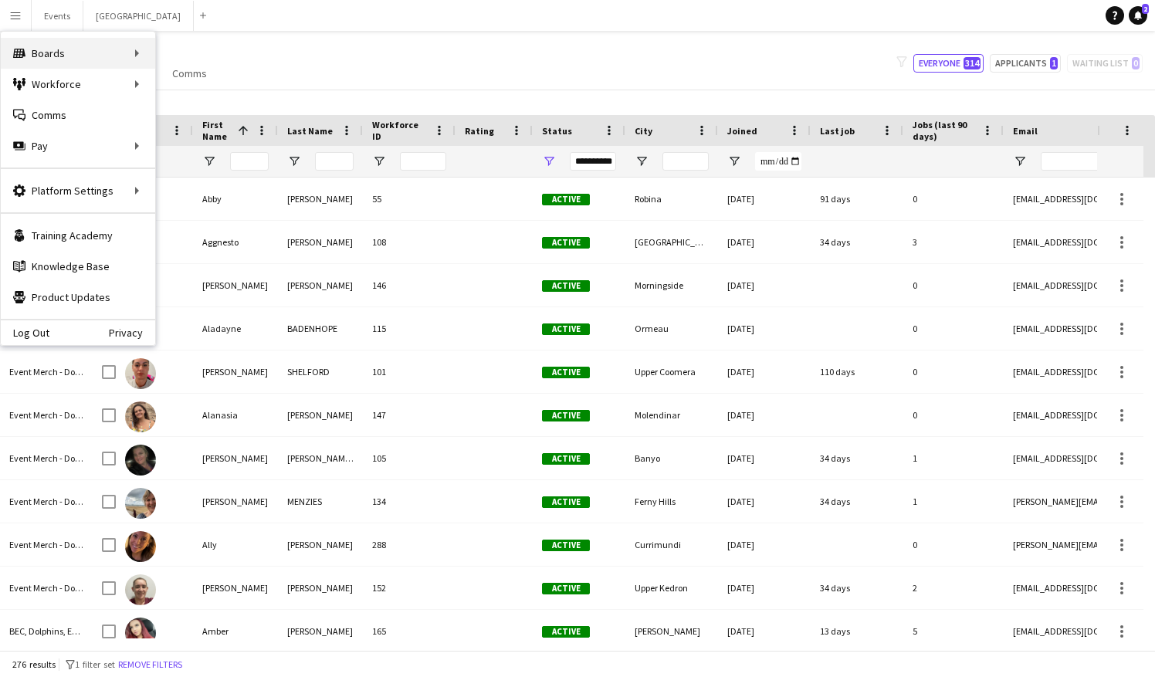
click at [59, 57] on div "Boards Boards" at bounding box center [78, 53] width 154 height 31
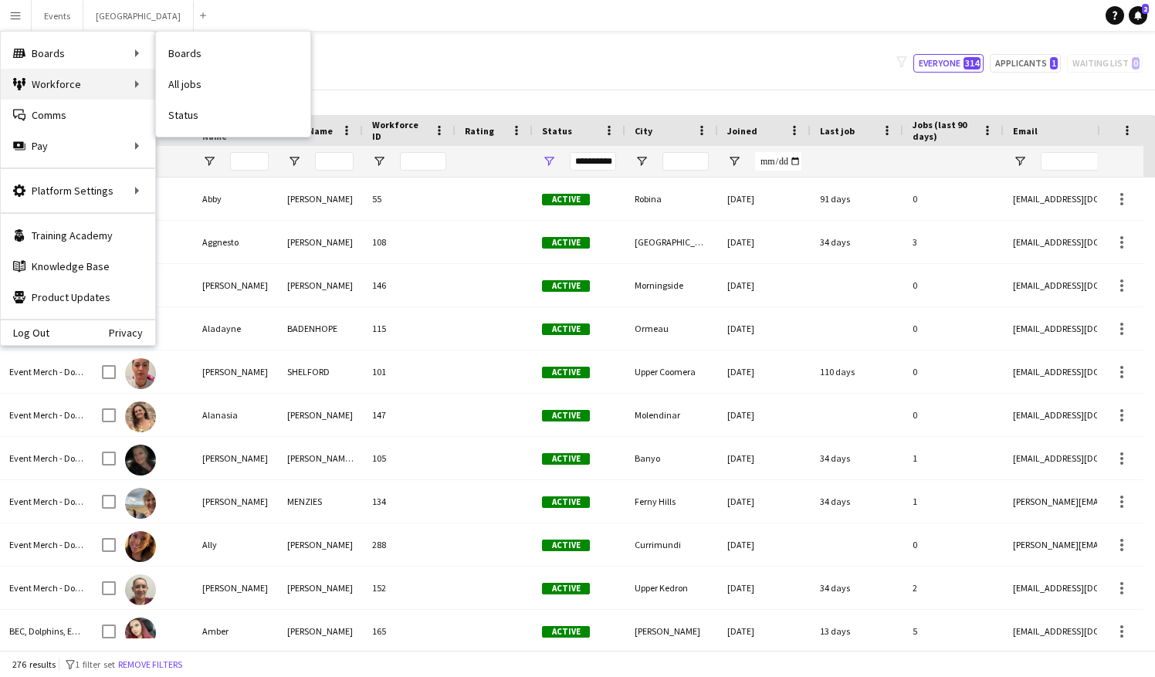
click at [67, 80] on div "Workforce Workforce" at bounding box center [78, 84] width 154 height 31
click at [188, 90] on link "My Workforce" at bounding box center [233, 84] width 154 height 31
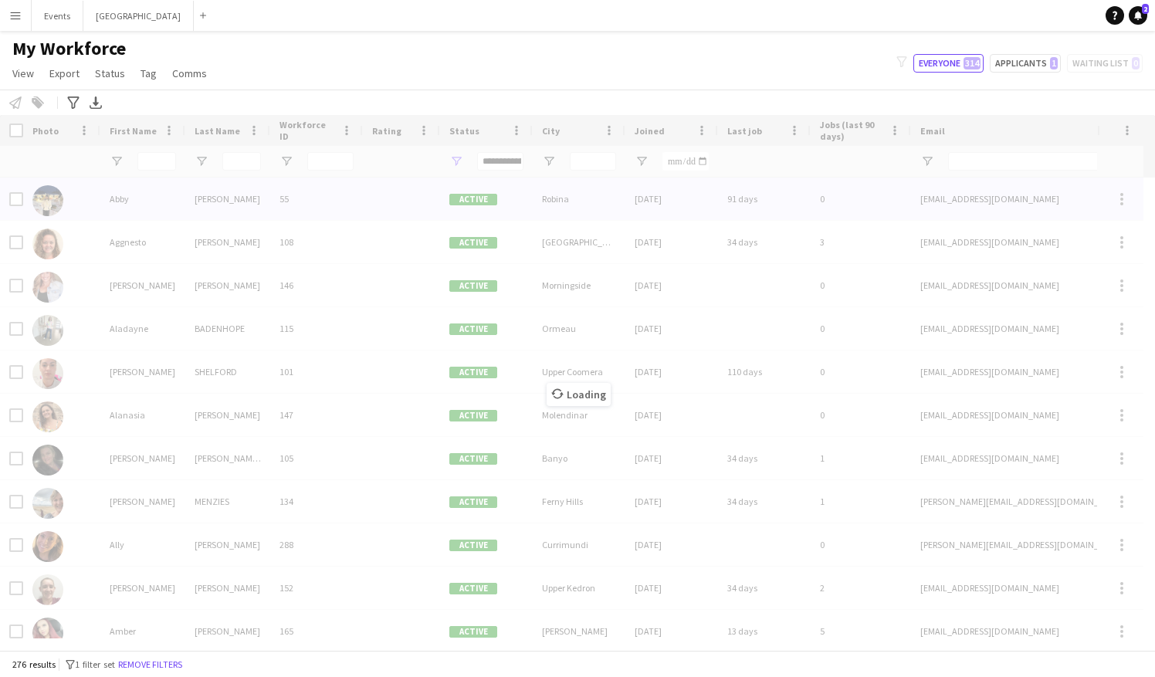
type input "**********"
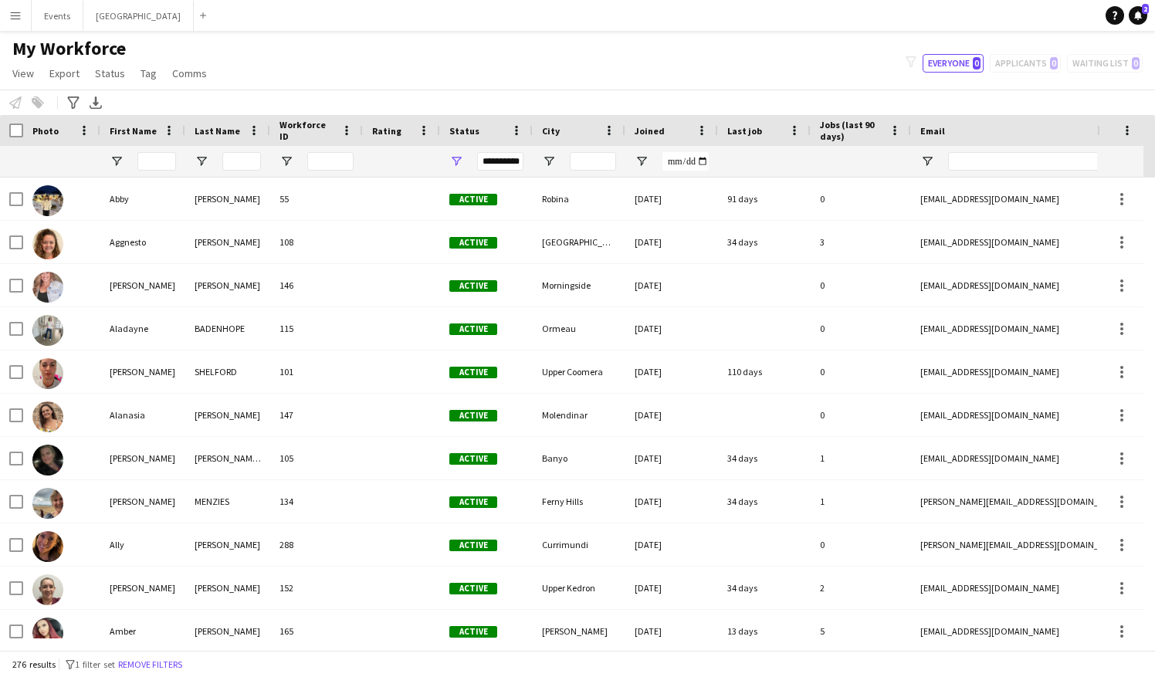
click at [18, 20] on app-icon "Menu" at bounding box center [15, 15] width 12 height 12
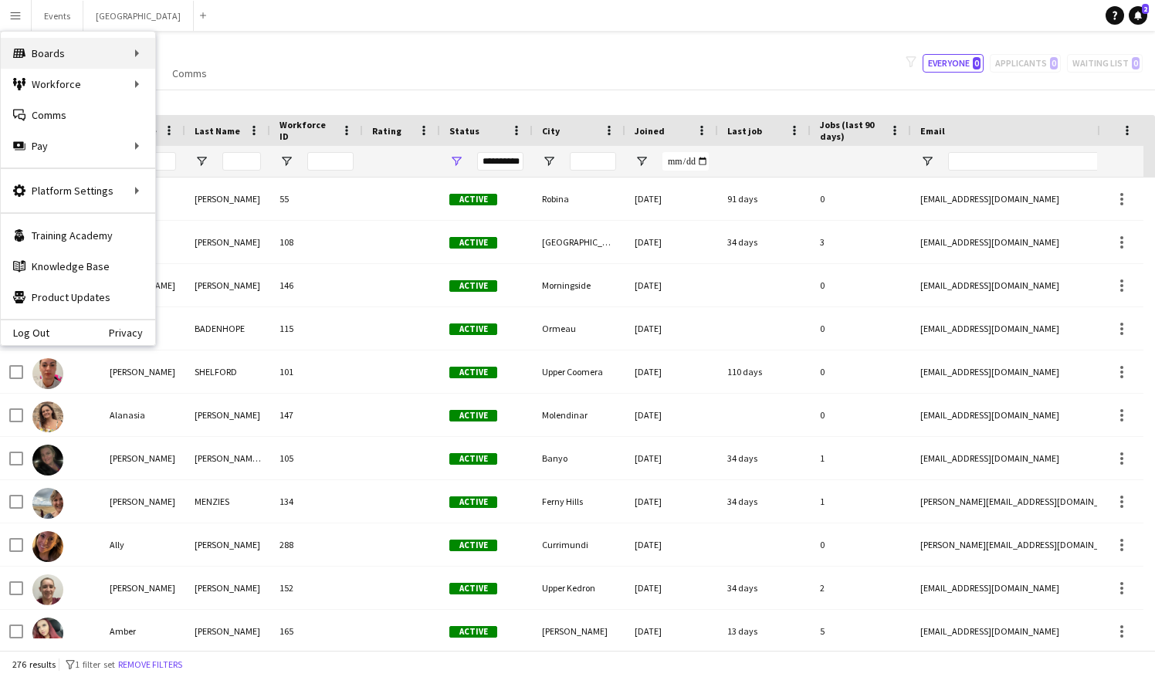
click at [85, 46] on div "Boards Boards" at bounding box center [78, 53] width 154 height 31
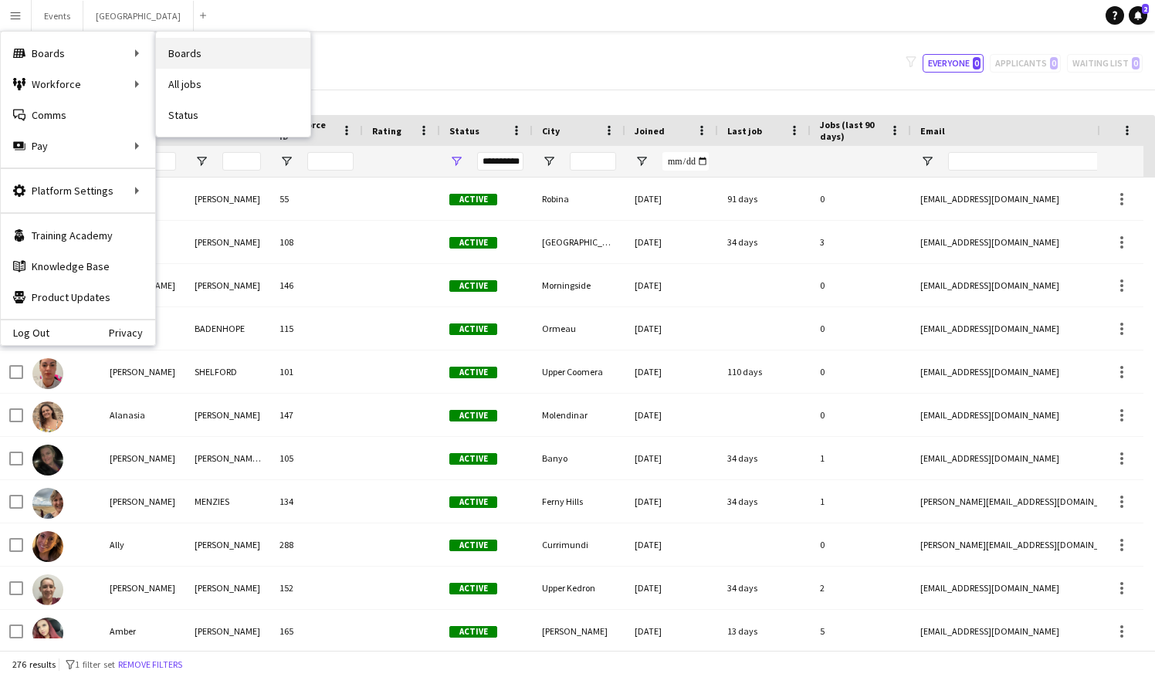
click at [193, 58] on link "Boards" at bounding box center [233, 53] width 154 height 31
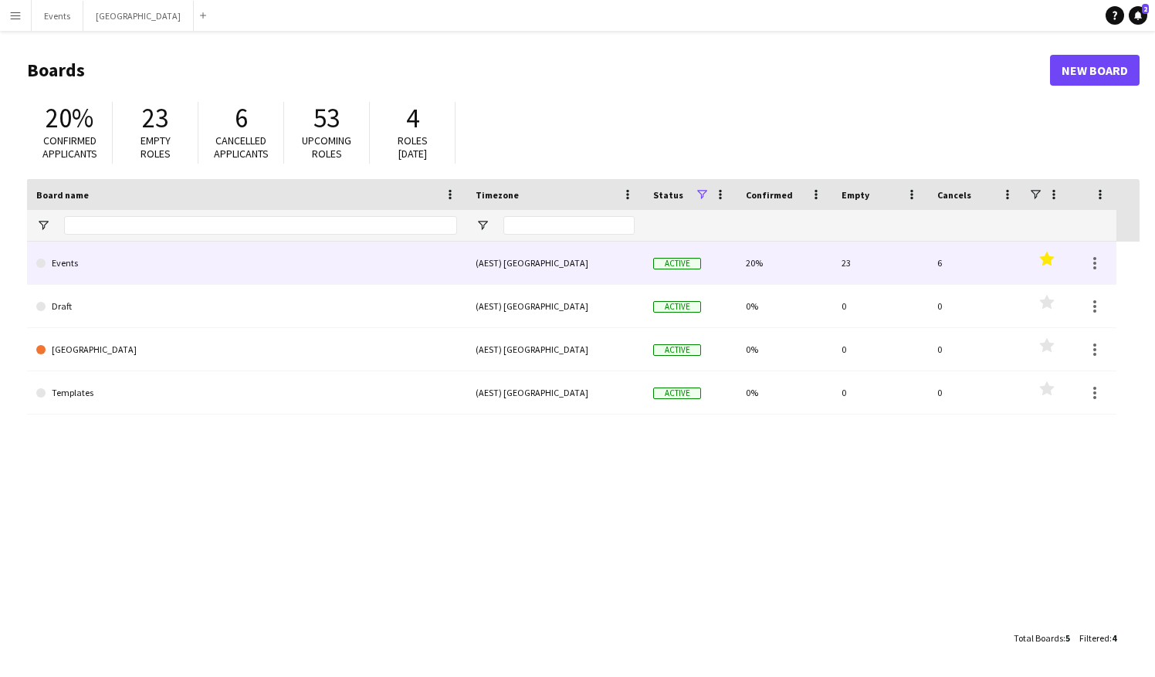
click at [152, 256] on link "Events" at bounding box center [246, 263] width 421 height 43
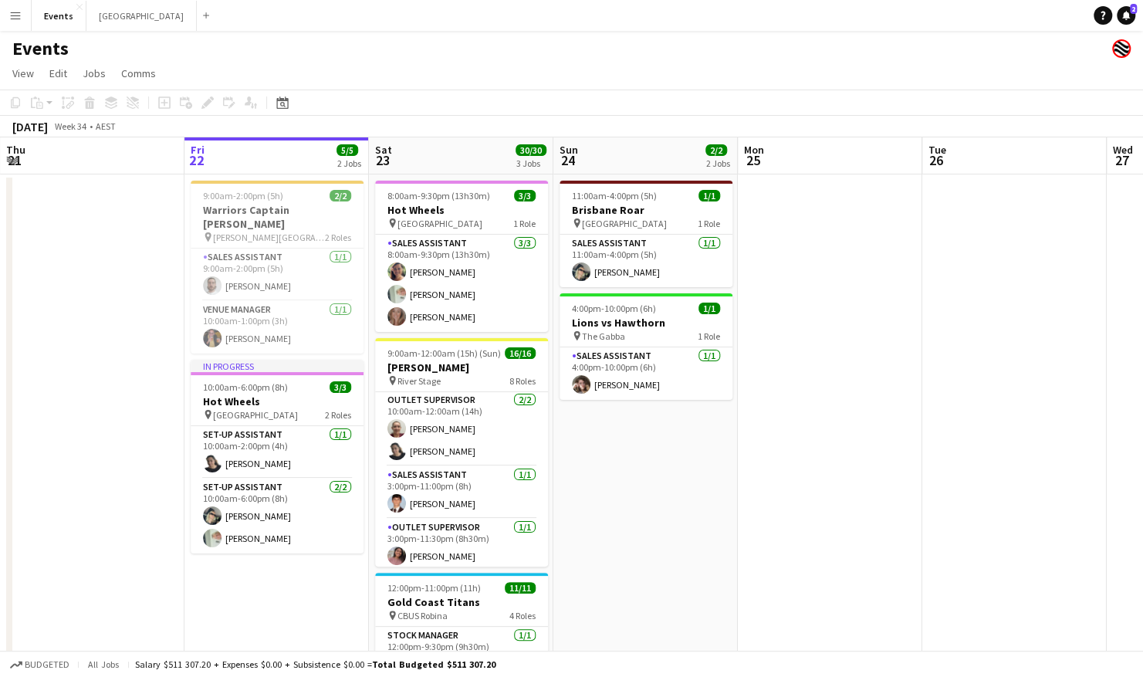
scroll to position [286, 0]
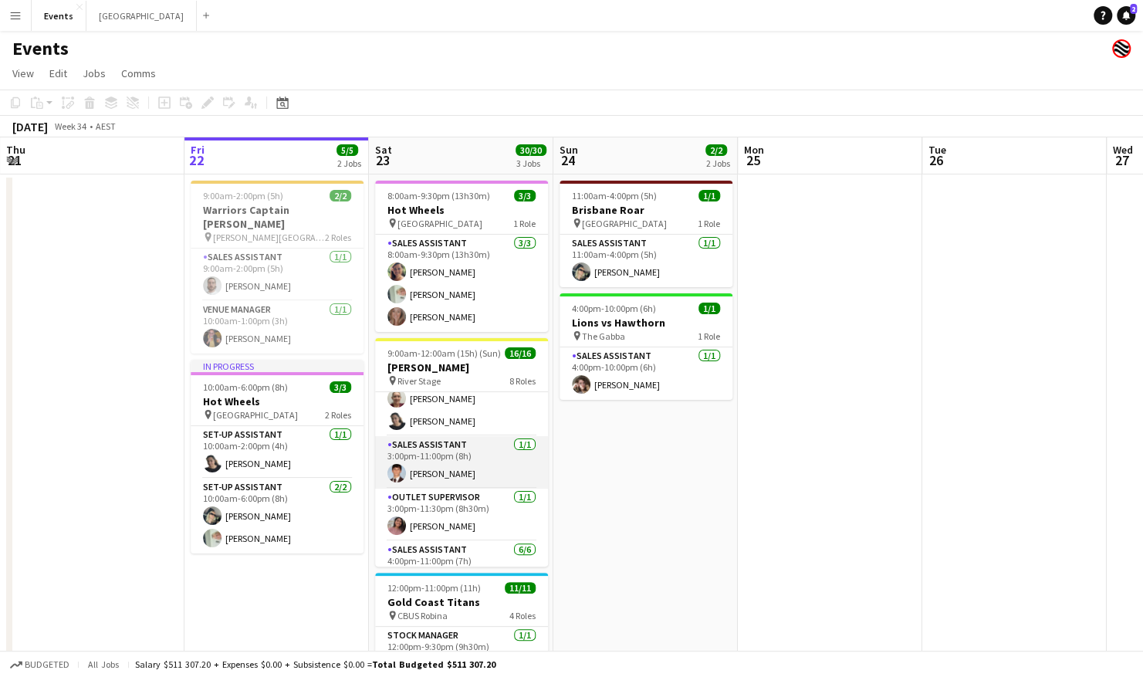
click at [418, 460] on app-card-role "Sales Assistant 1/1 3:00pm-11:00pm (8h) Angus Goves" at bounding box center [461, 462] width 173 height 52
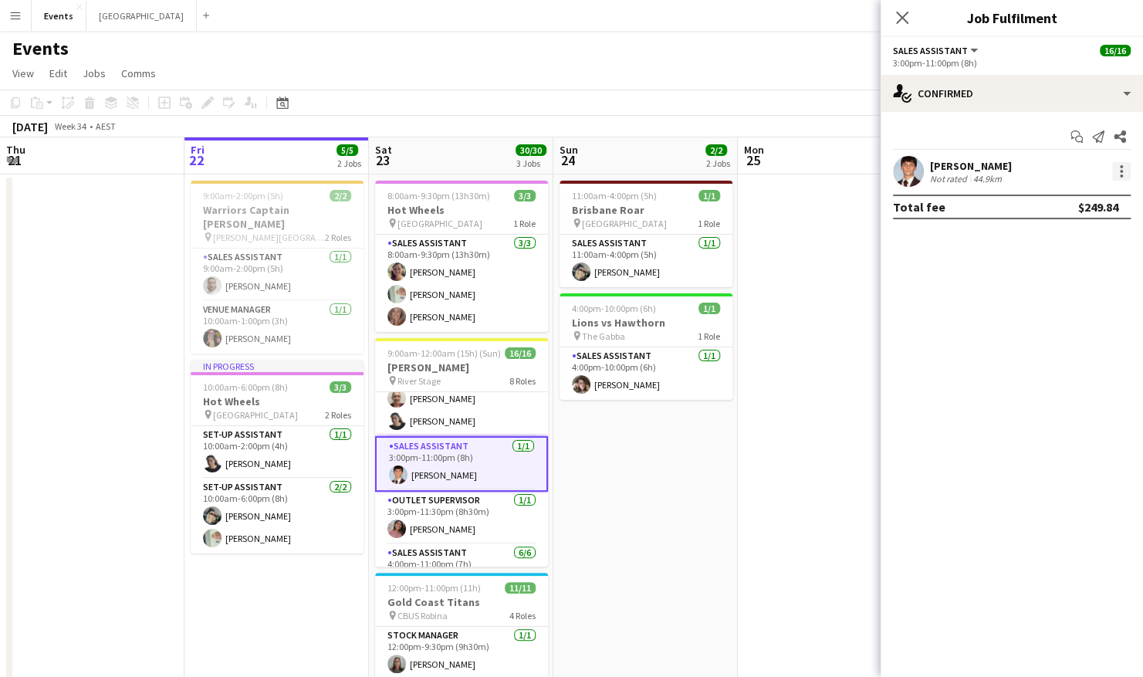
click at [572, 175] on div at bounding box center [1121, 175] width 3 height 3
click at [572, 366] on div at bounding box center [571, 338] width 1143 height 677
click at [572, 174] on app-user-avatar at bounding box center [908, 171] width 31 height 31
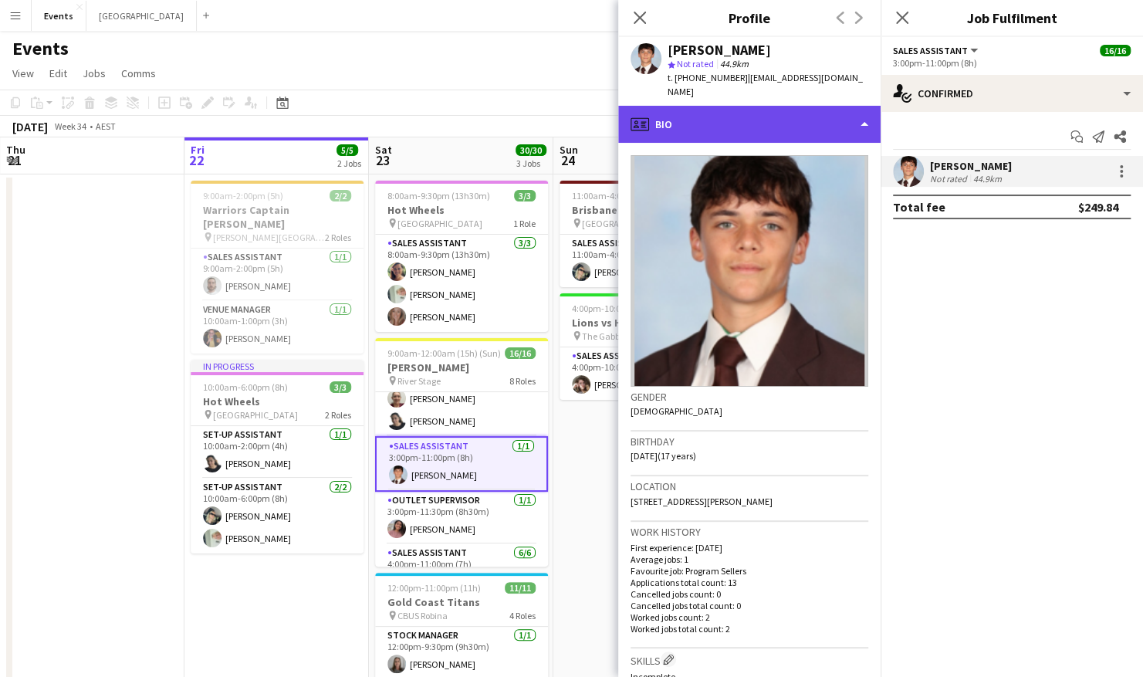
click at [572, 106] on div "profile Bio" at bounding box center [749, 124] width 262 height 37
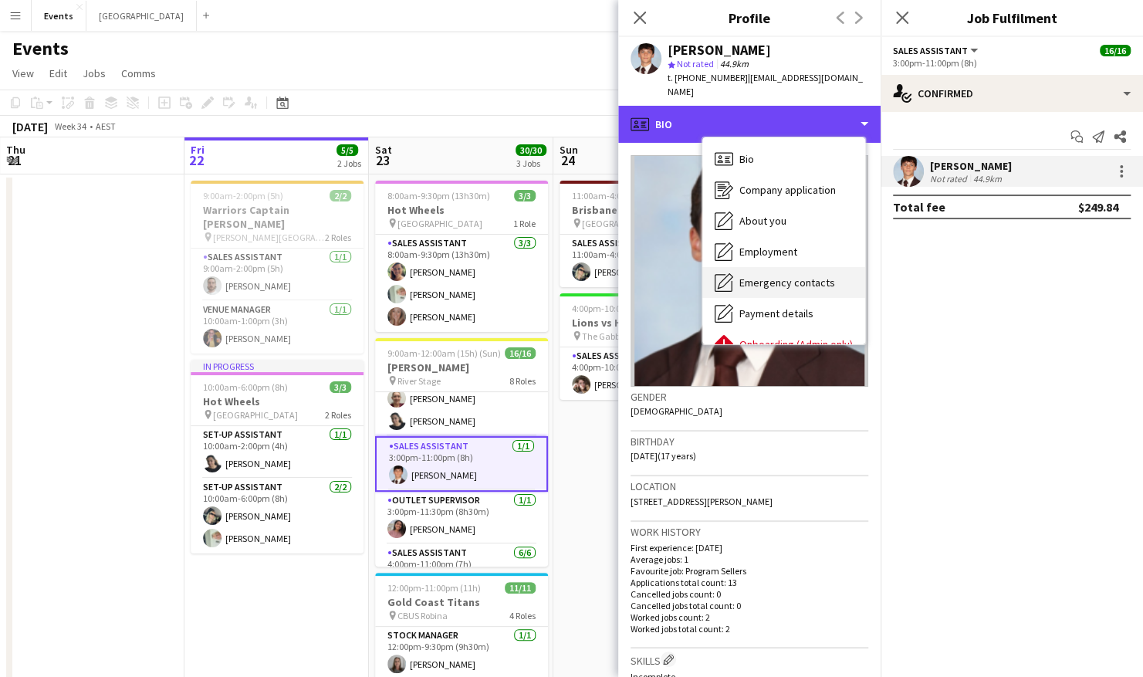
scroll to position [83, 0]
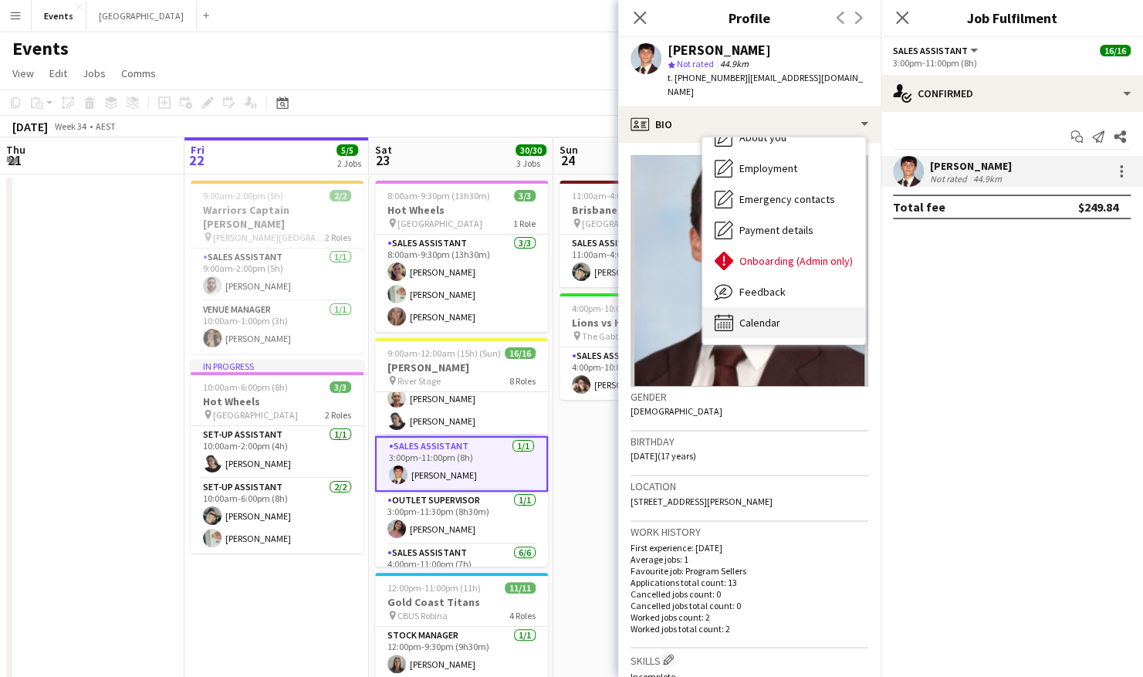
click at [572, 316] on span "Calendar" at bounding box center [759, 323] width 41 height 14
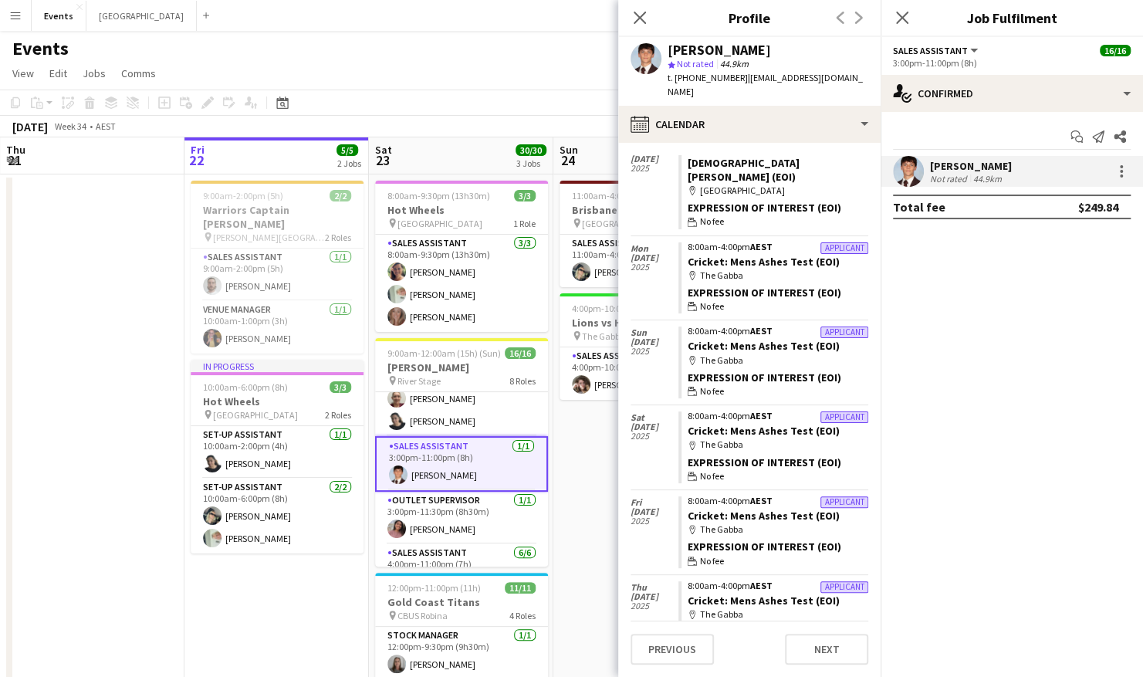
scroll to position [0, 0]
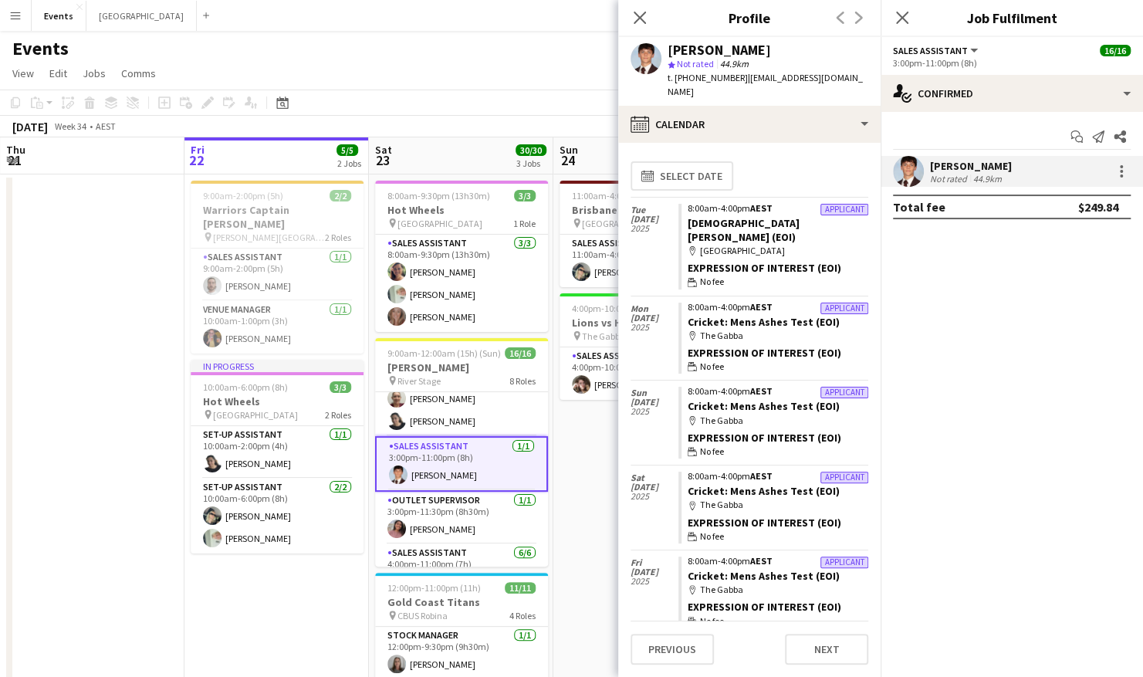
click at [572, 502] on app-date-cell "11:00am-4:00pm (5h) 1/1 Brisbane Roar pin Sunshine Coast Stadium 1 Role Sales A…" at bounding box center [645, 503] width 184 height 659
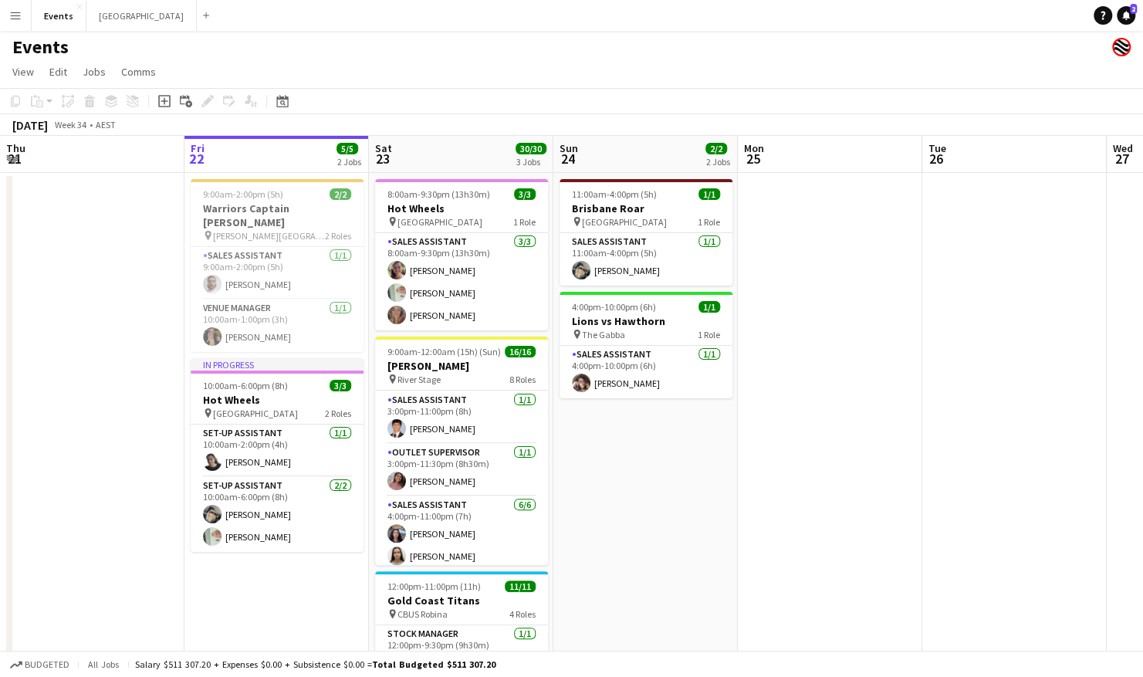
scroll to position [330, 0]
click at [14, 12] on app-icon "Menu" at bounding box center [15, 15] width 12 height 12
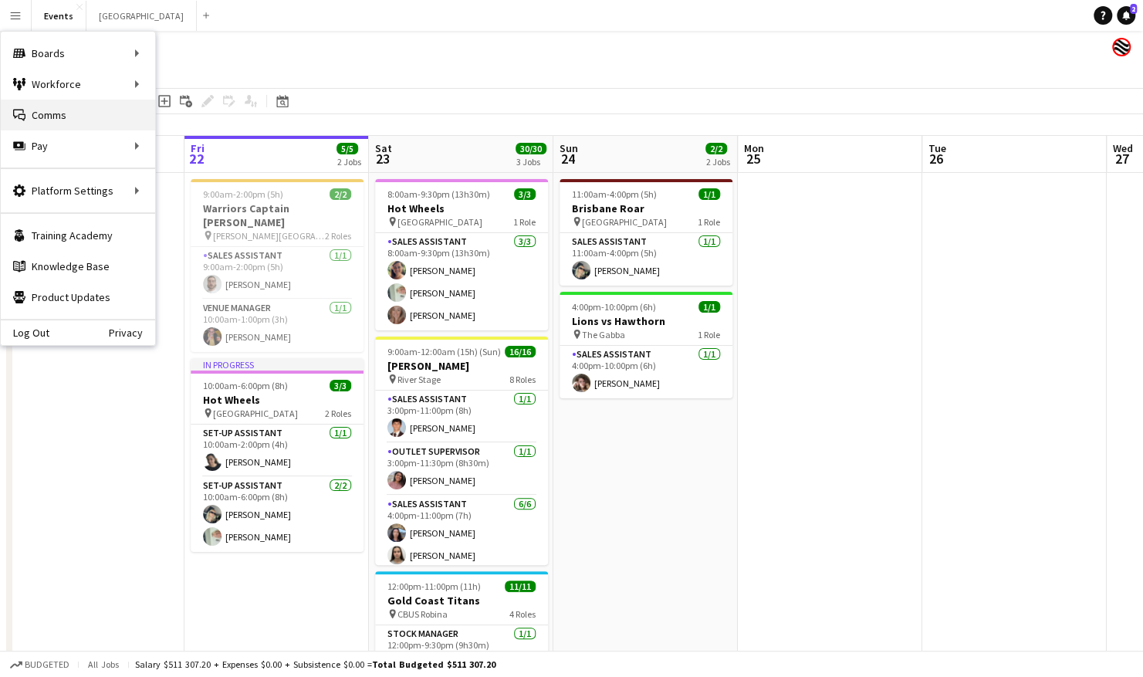
click at [99, 113] on link "Comms Comms" at bounding box center [78, 115] width 154 height 31
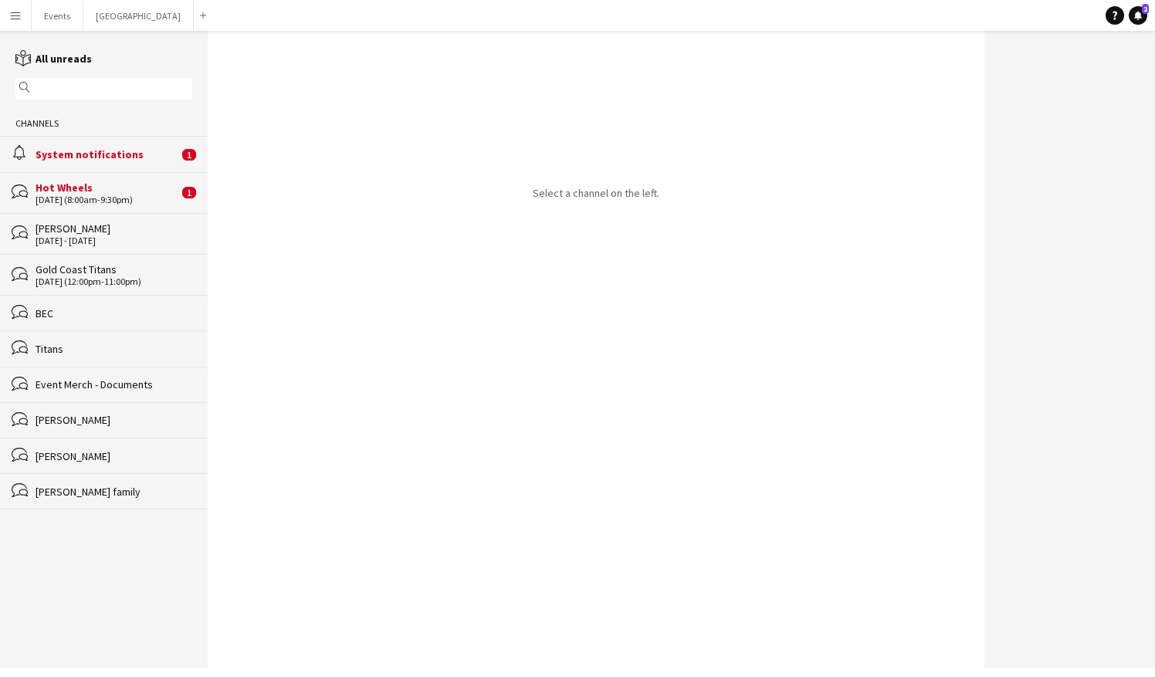
click at [88, 199] on div "23-08-2025 (8:00am-9:30pm)" at bounding box center [107, 200] width 143 height 11
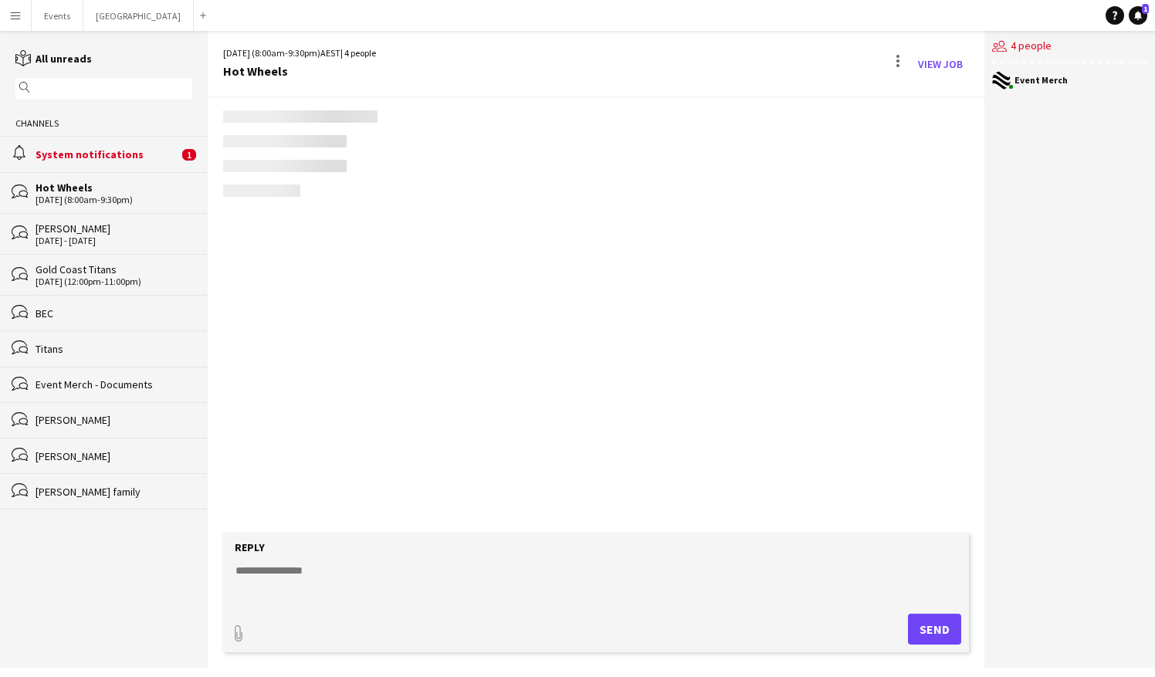
scroll to position [418, 0]
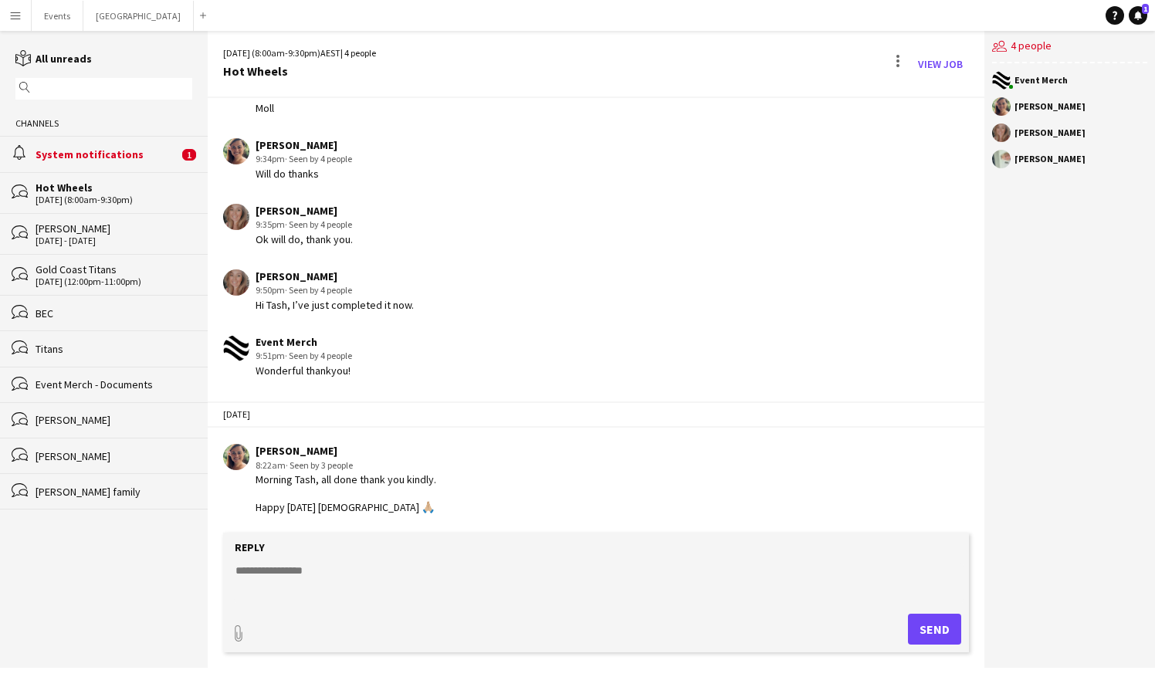
click at [324, 576] on textarea at bounding box center [599, 583] width 730 height 40
type textarea "**********"
click at [572, 632] on button "Send" at bounding box center [934, 629] width 53 height 31
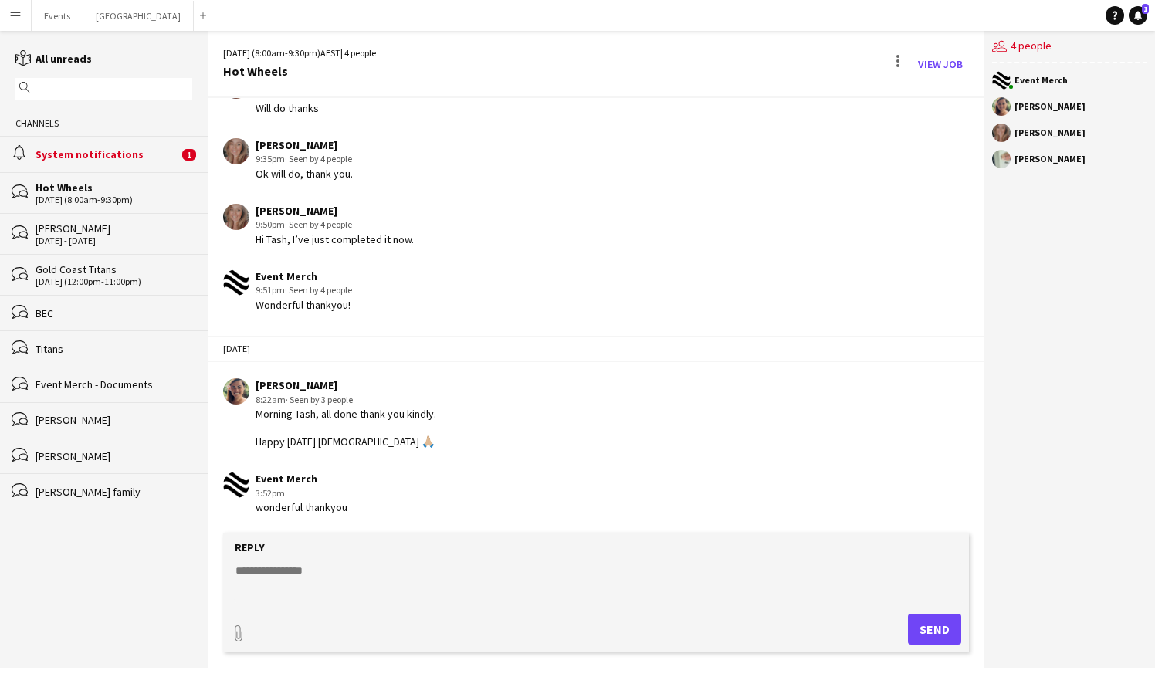
click at [86, 228] on div "[PERSON_NAME]" at bounding box center [114, 229] width 157 height 14
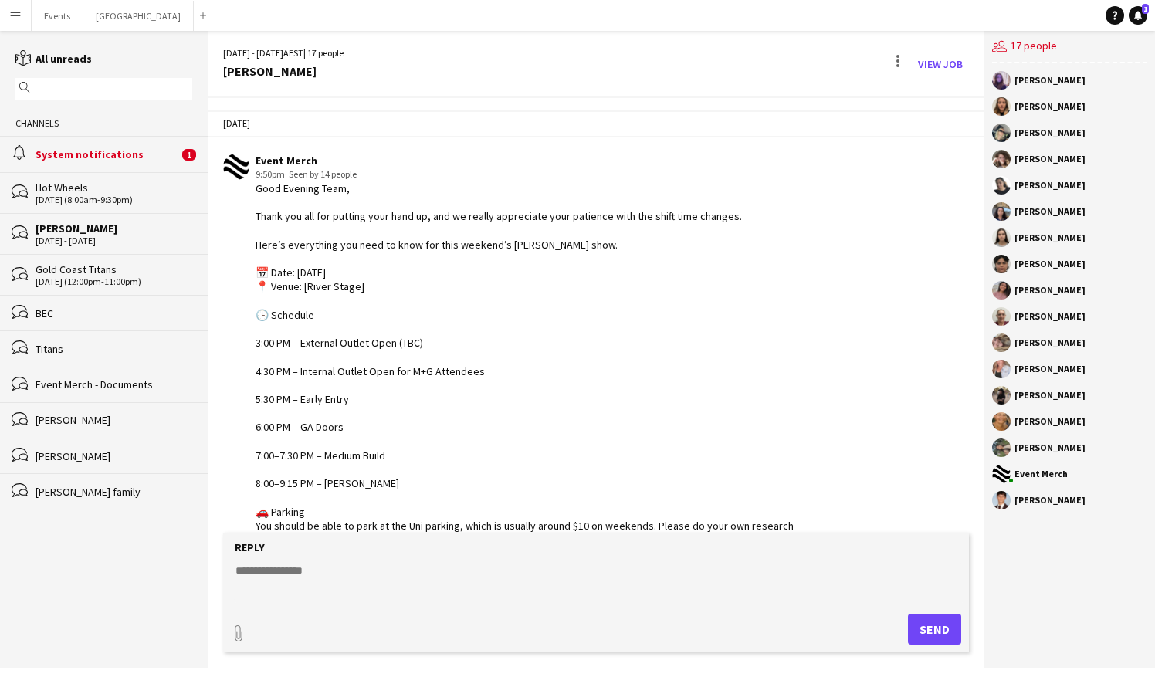
scroll to position [145, 0]
